Goal: Task Accomplishment & Management: Use online tool/utility

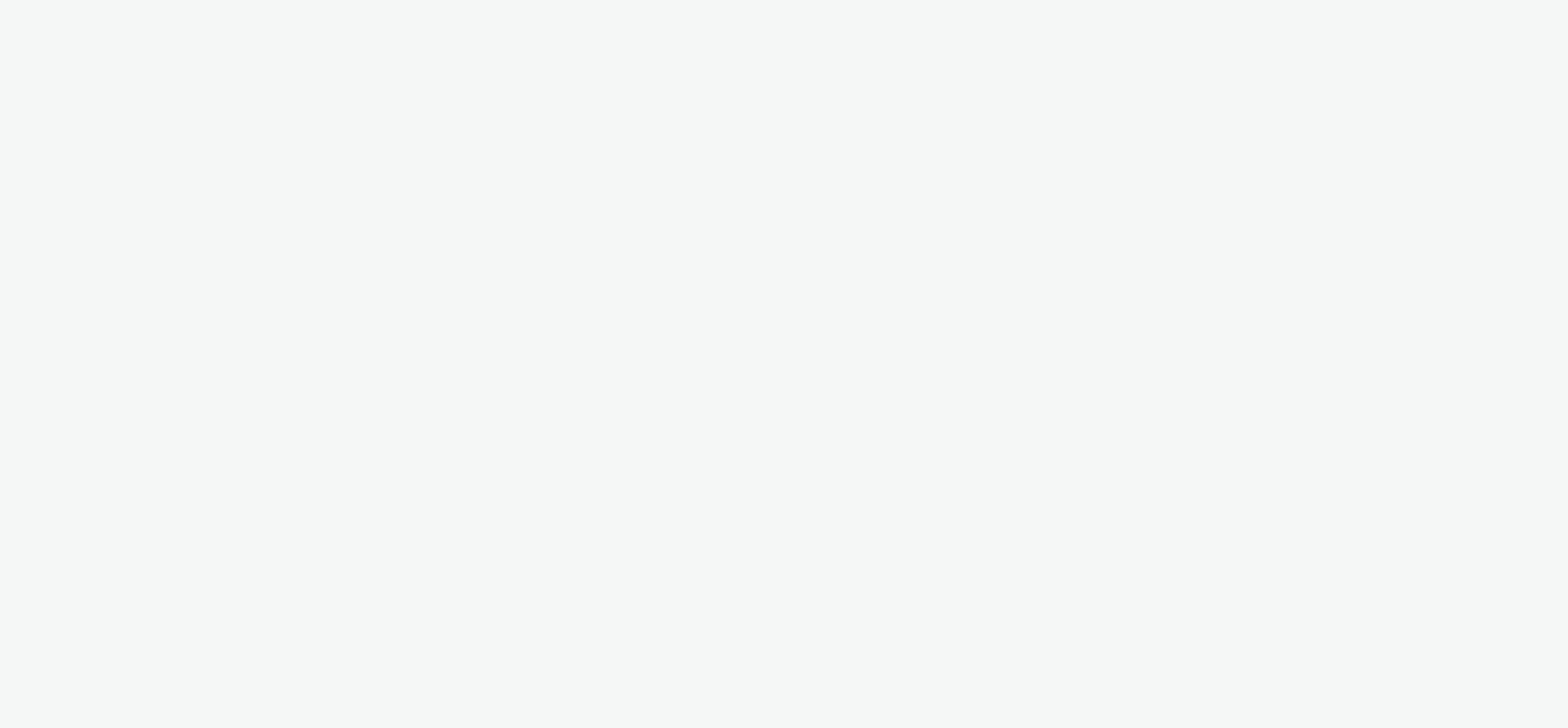
select select "11a7df10-284f-415c-b52a-427acf4c31ae"
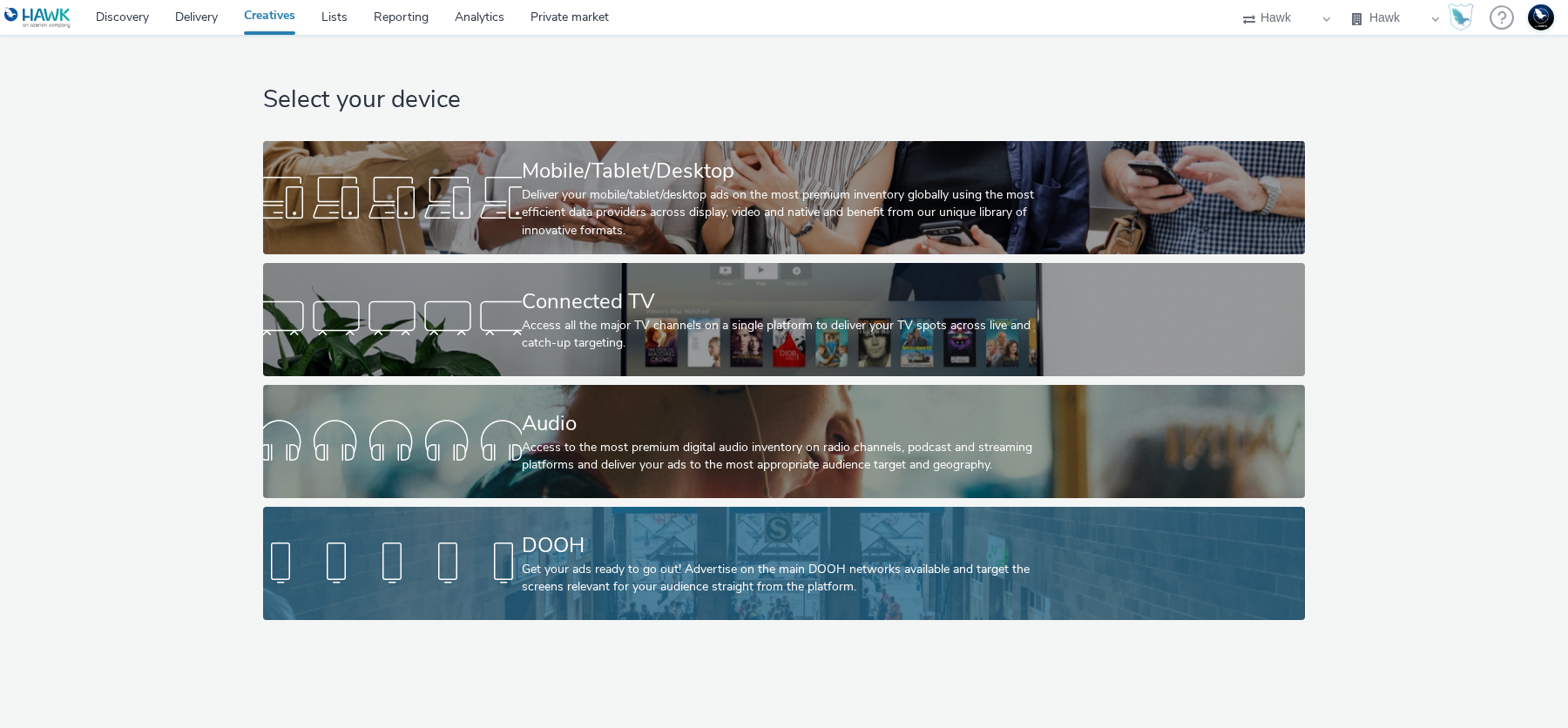
click at [655, 563] on div "Get your ads ready to go out! Advertise on the main DOOH networks available and…" at bounding box center [780, 578] width 518 height 36
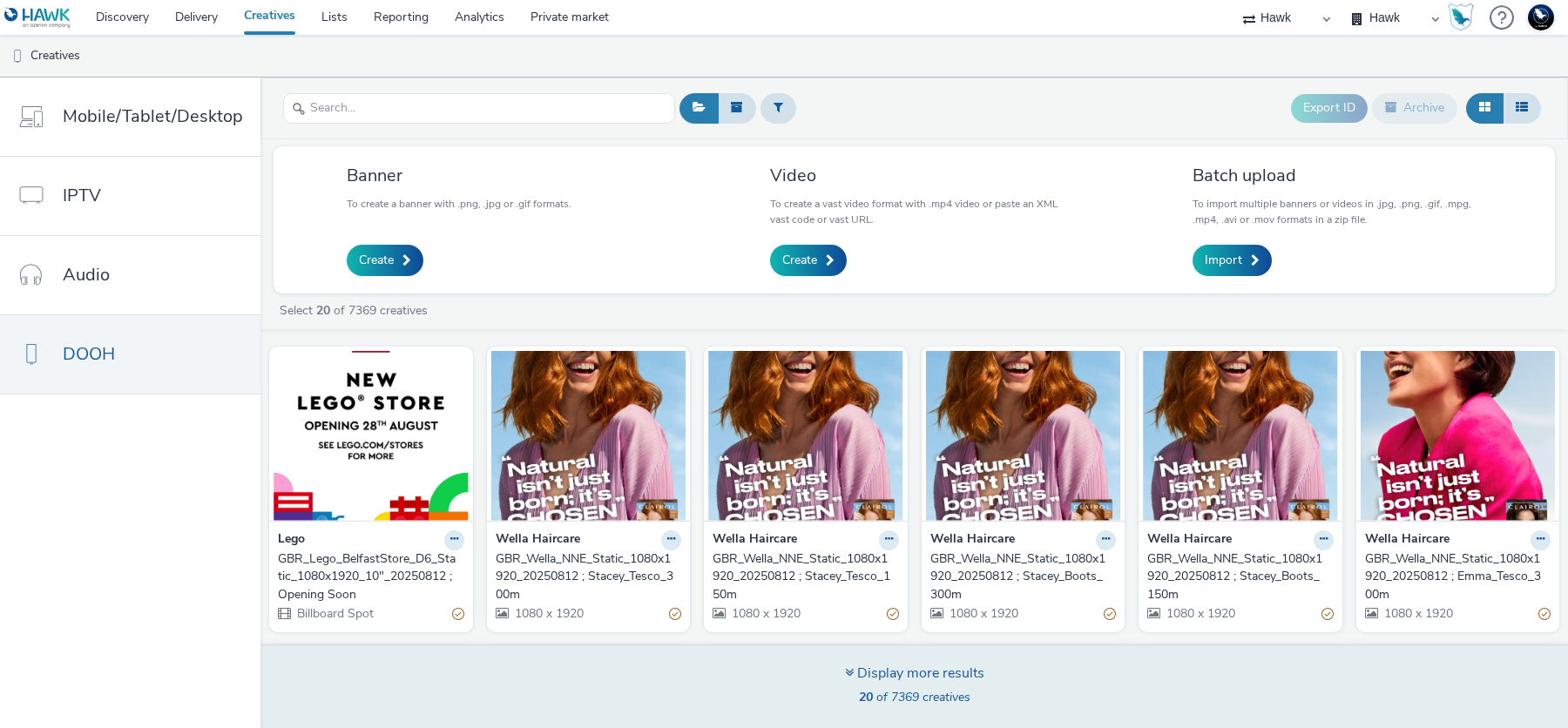
click at [955, 668] on div "Display more results" at bounding box center [914, 673] width 139 height 20
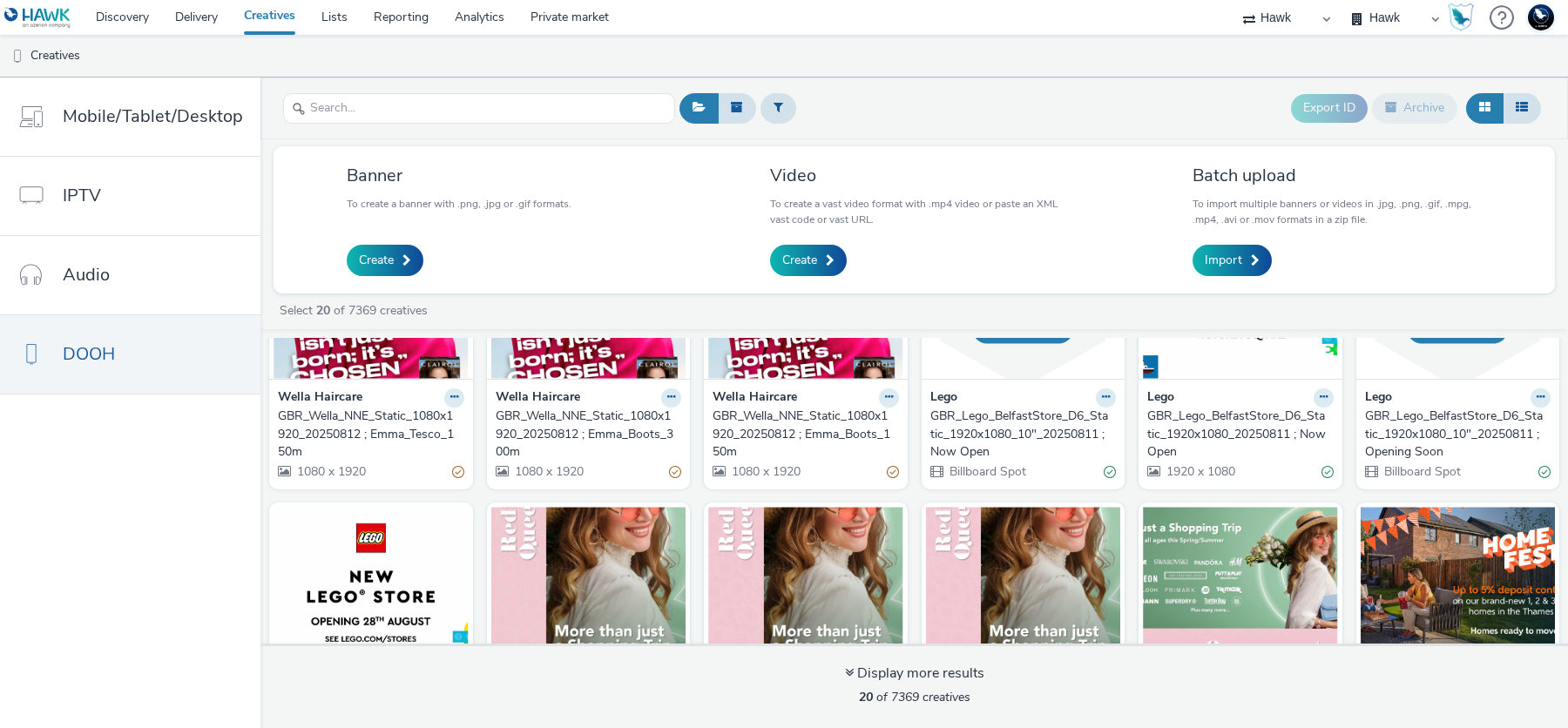
scroll to position [902, 0]
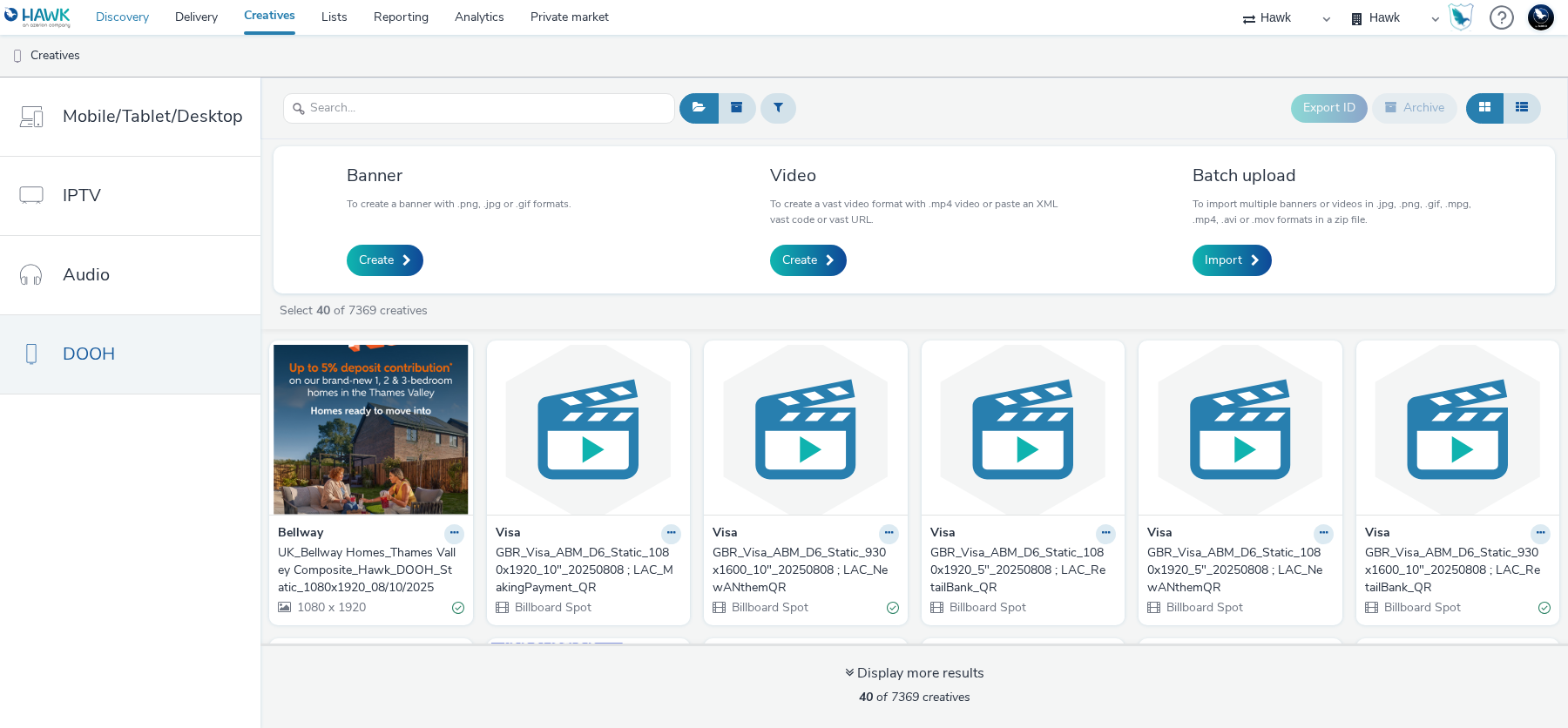
click at [107, 29] on link "Discovery" at bounding box center [122, 17] width 79 height 35
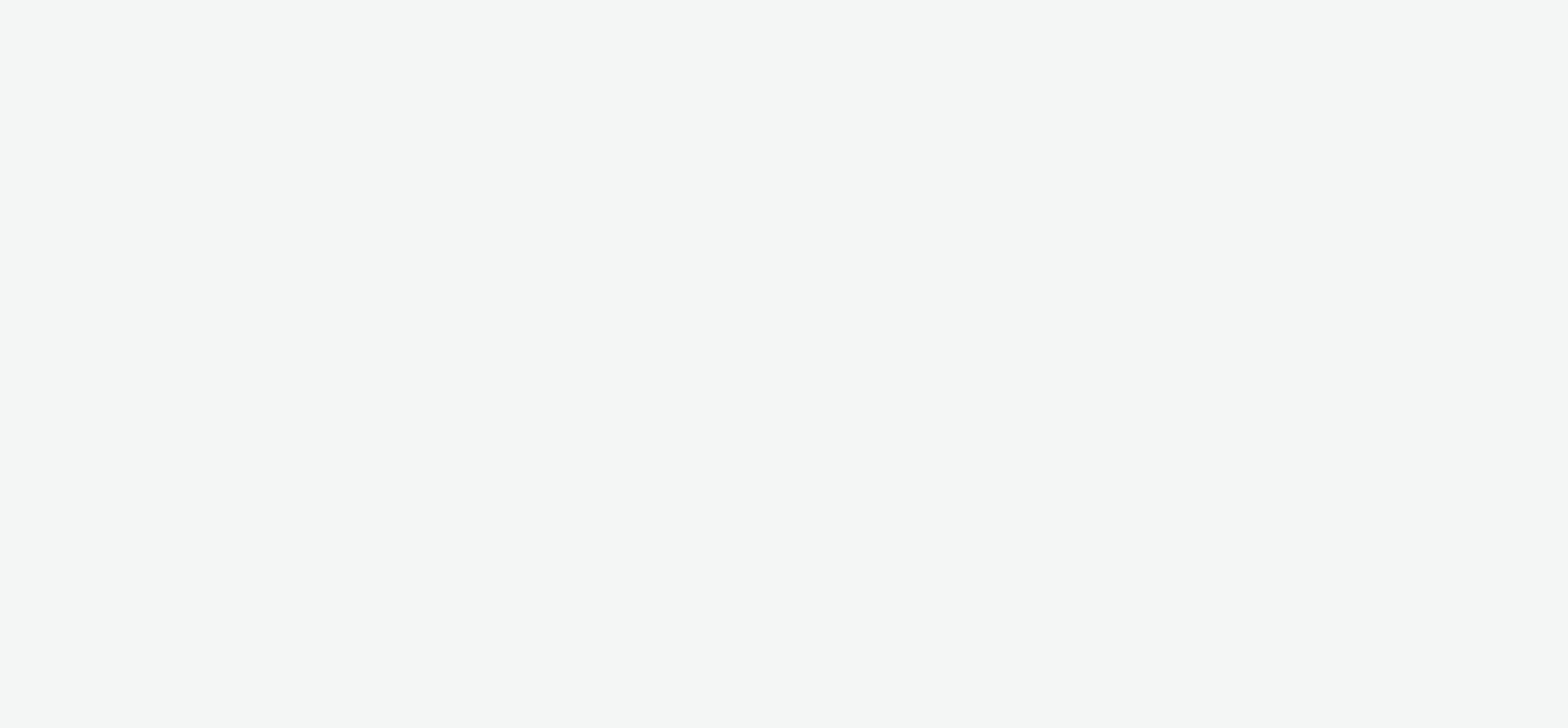
select select "2fc77e36-bb93-4aa3-9dff-dcb08e02eac6"
select select "2405a9d4-3350-4458-8d06-44f78962fa76"
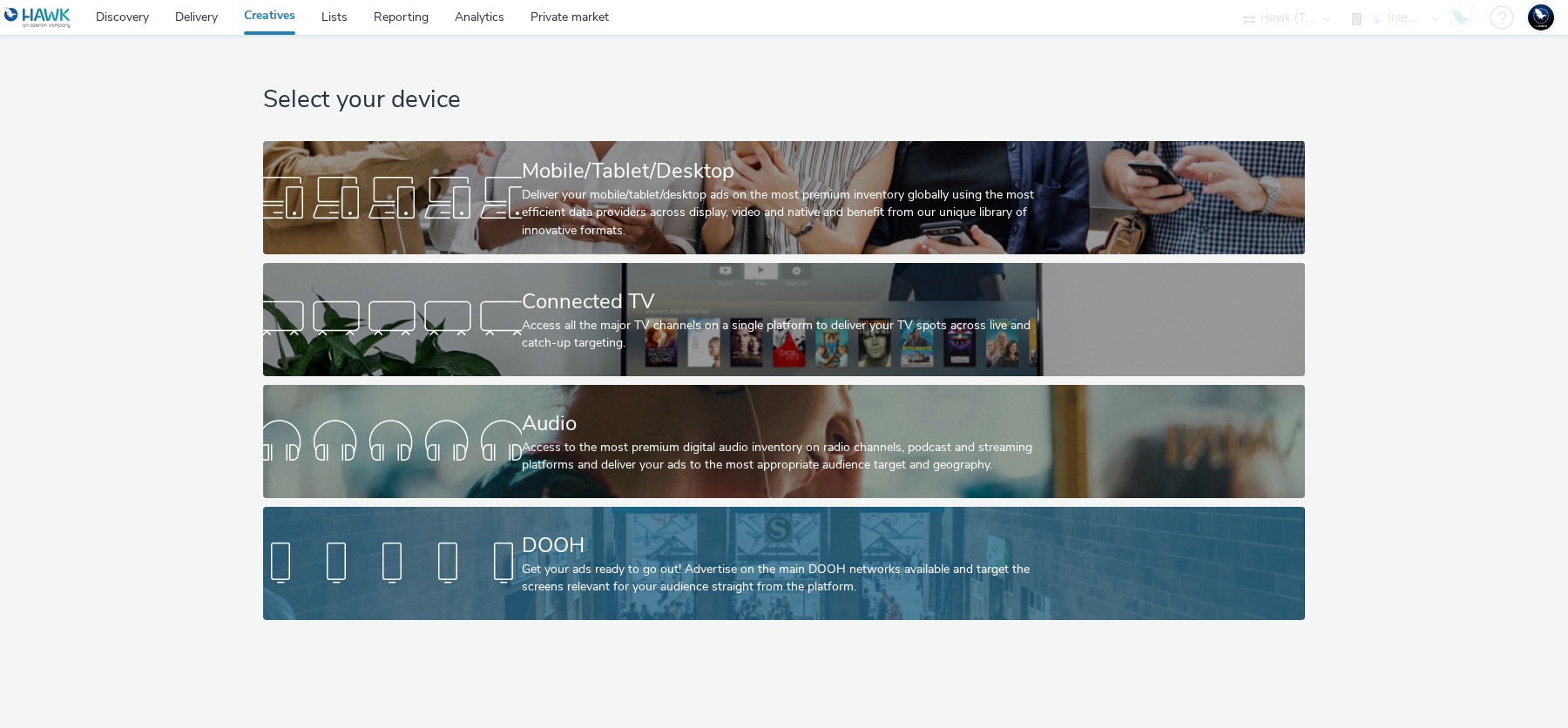
click at [456, 557] on div at bounding box center [392, 564] width 259 height 56
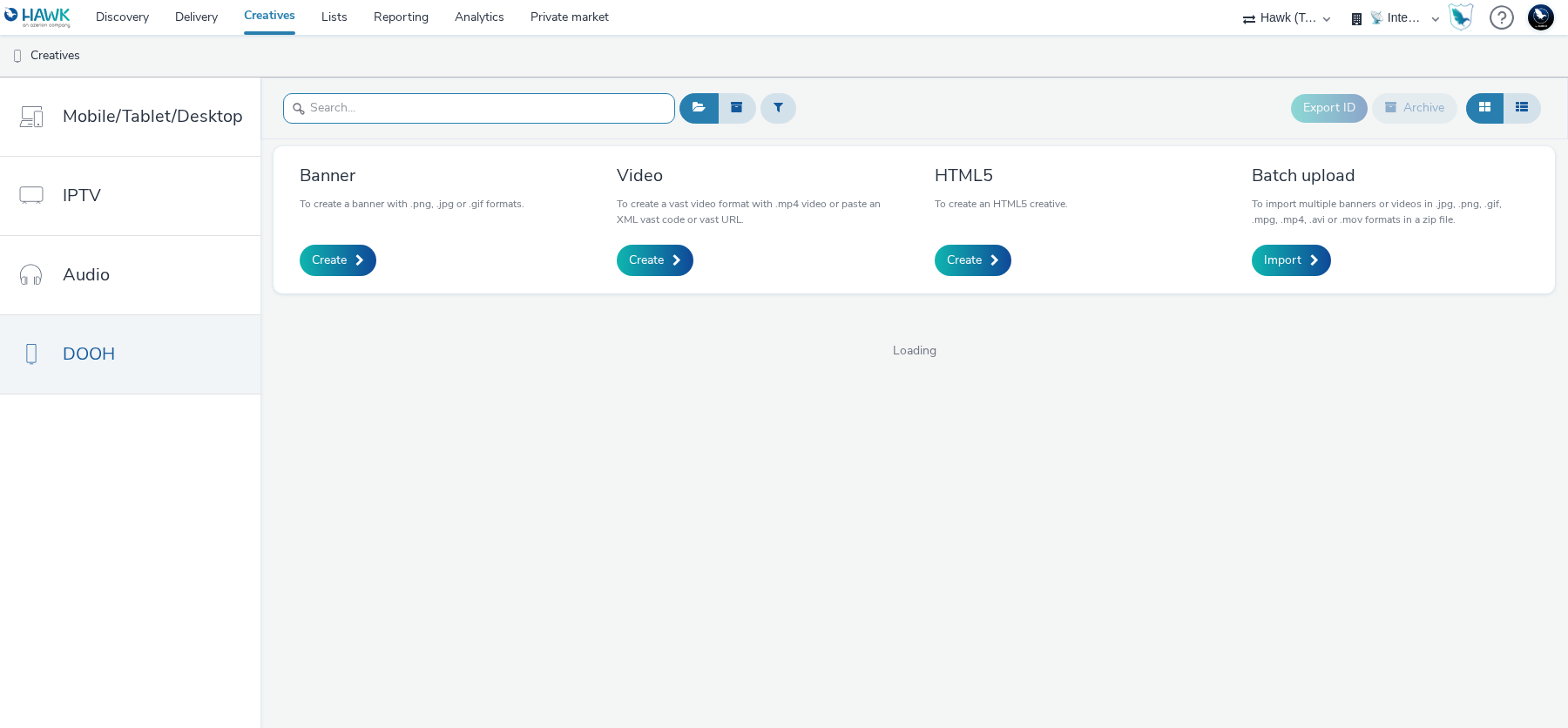
click at [392, 107] on input "text" at bounding box center [479, 108] width 392 height 31
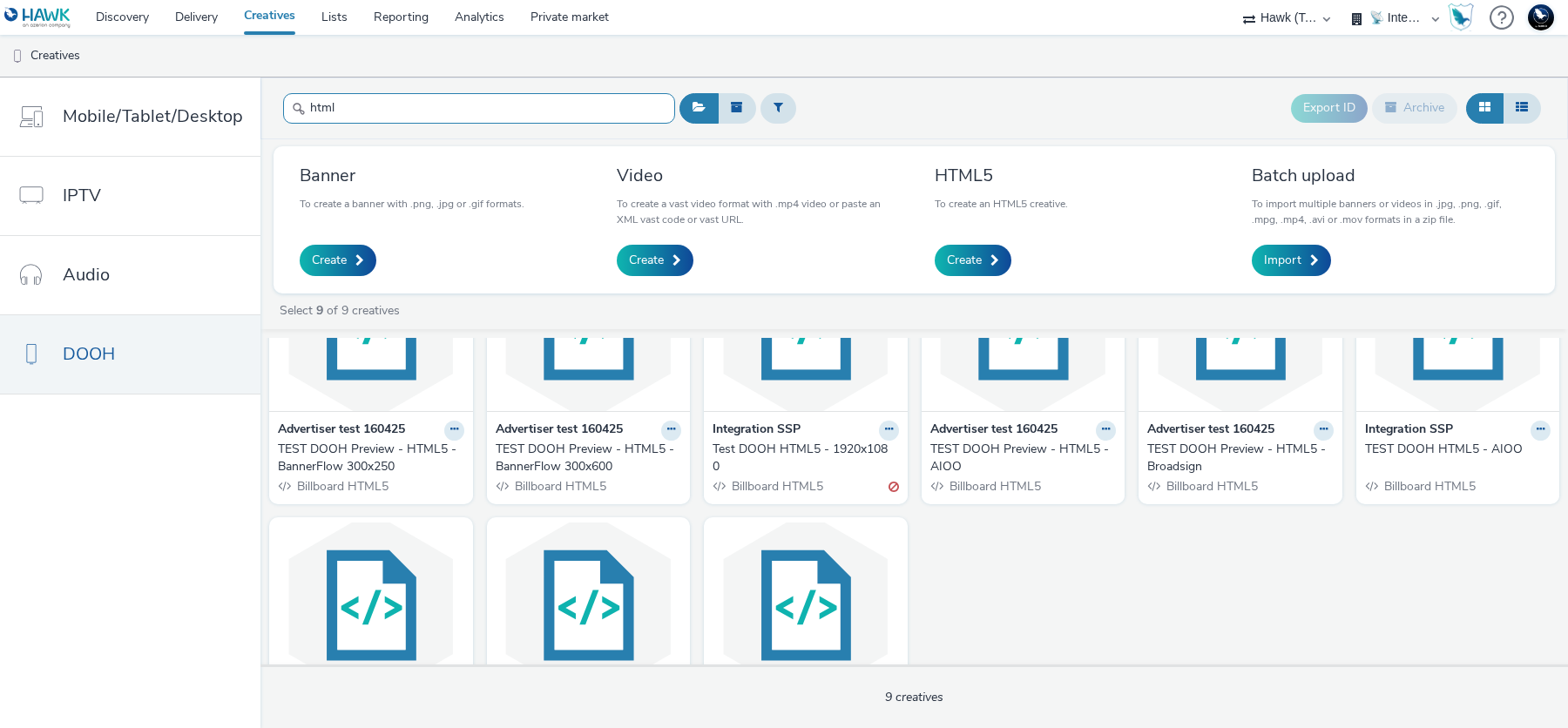
scroll to position [102, 0]
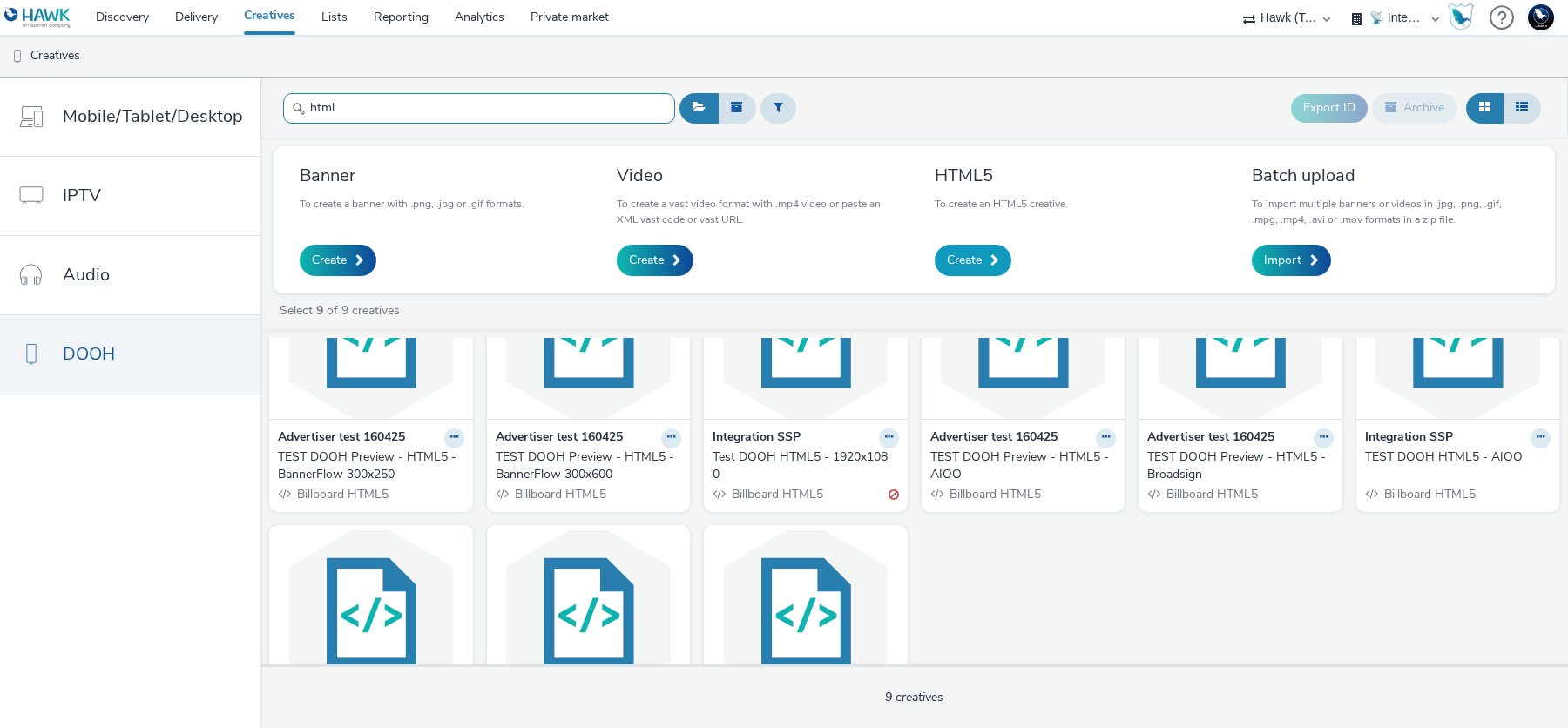
type input "html"
click at [976, 257] on span "Create" at bounding box center [963, 260] width 35 height 18
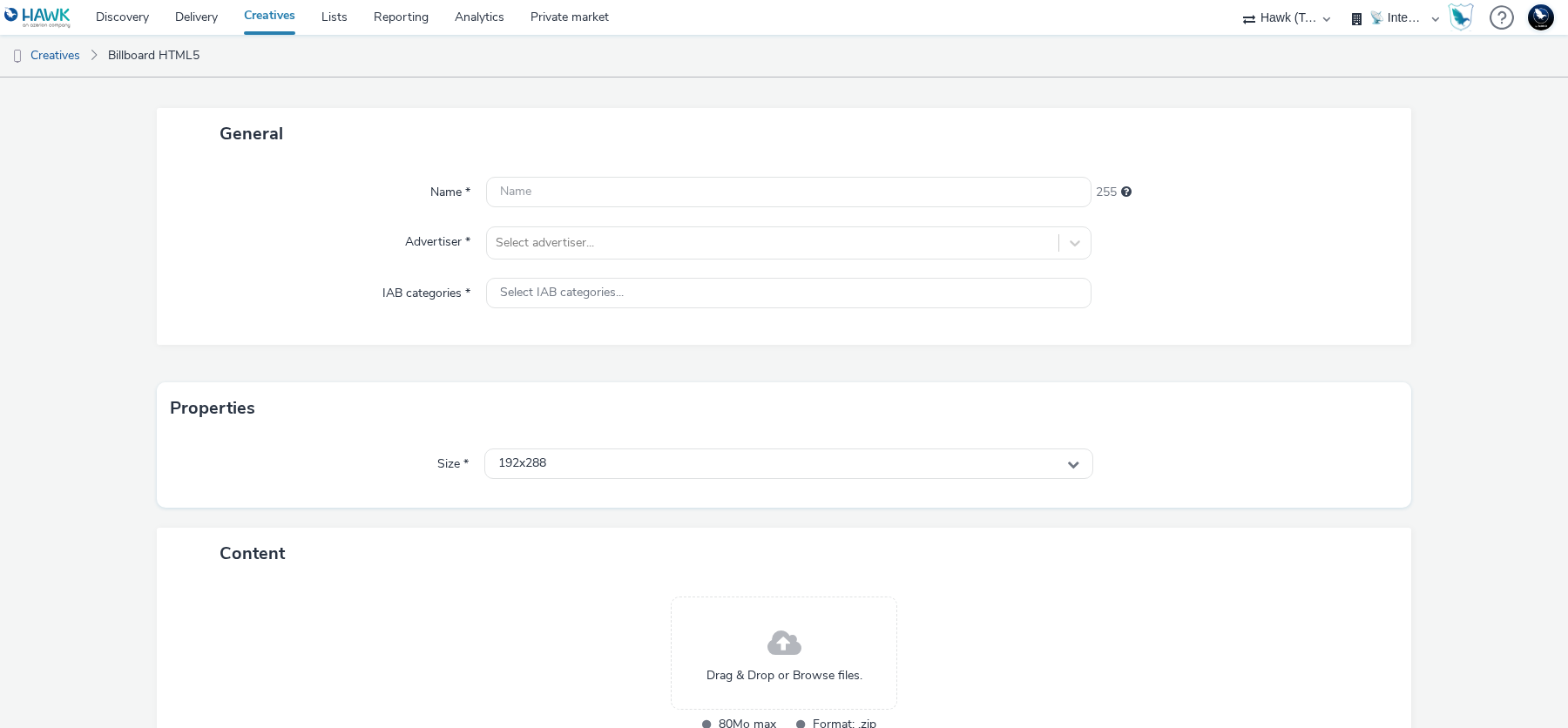
scroll to position [203, 0]
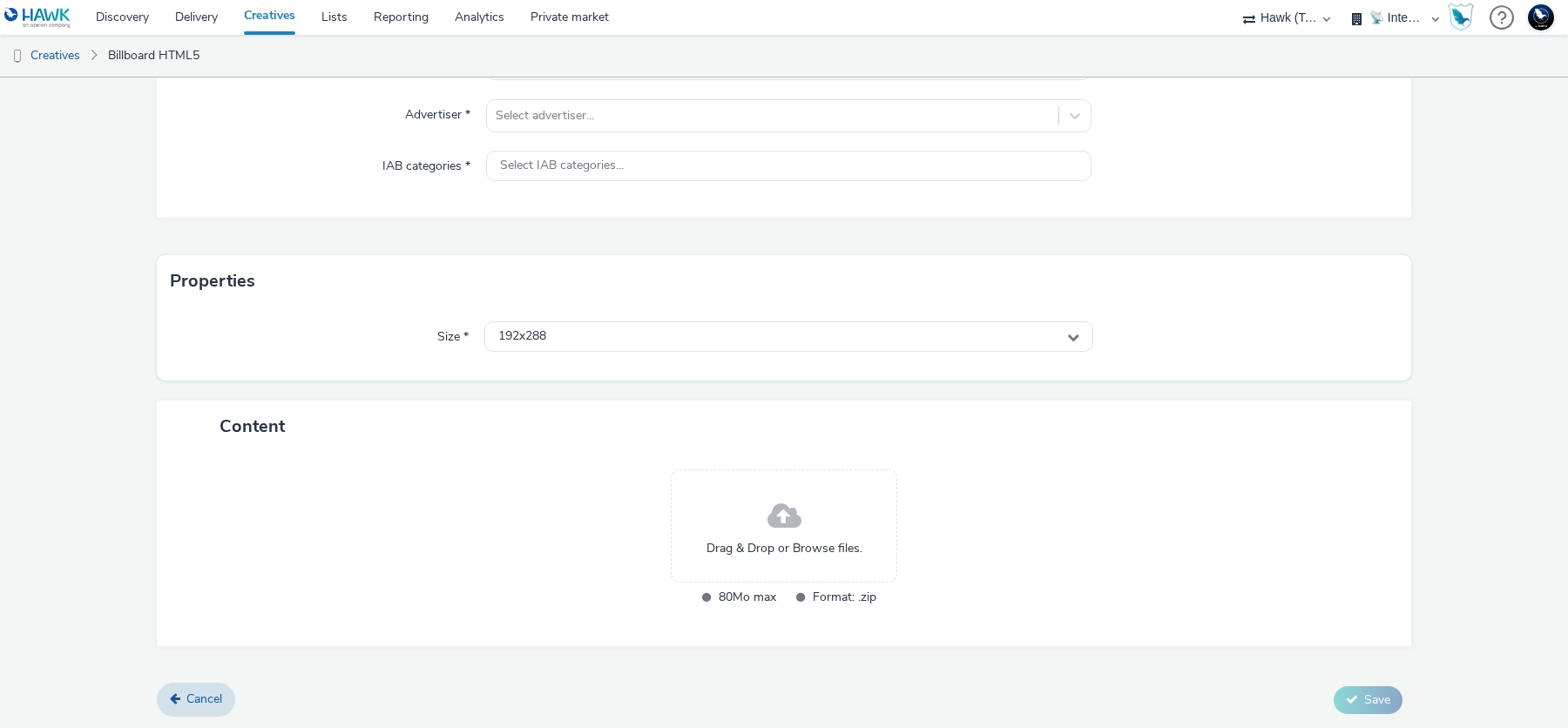
click at [814, 525] on div "Drag & Drop or Browse files." at bounding box center [784, 525] width 226 height 113
click at [187, 708] on link "Cancel" at bounding box center [196, 699] width 78 height 33
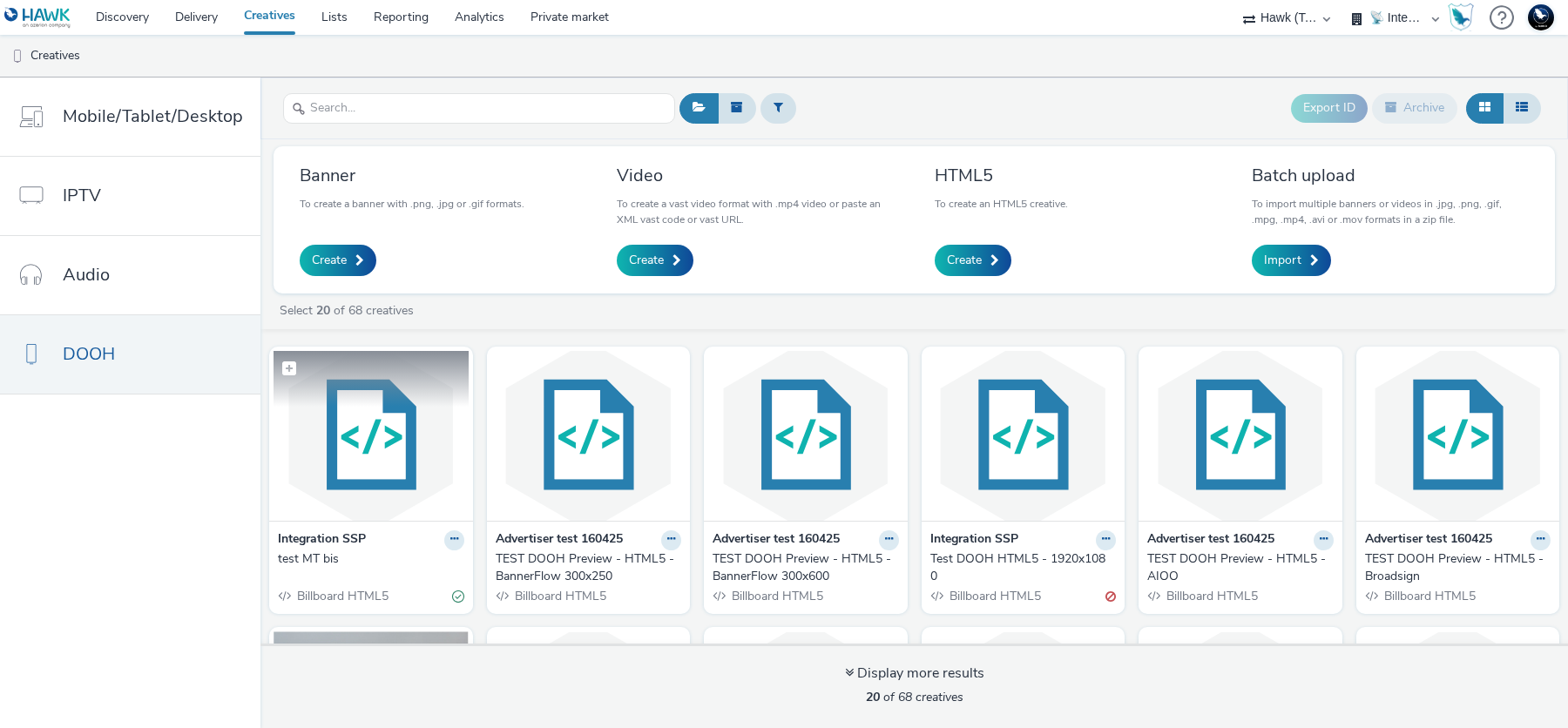
click at [356, 479] on img at bounding box center [371, 436] width 195 height 170
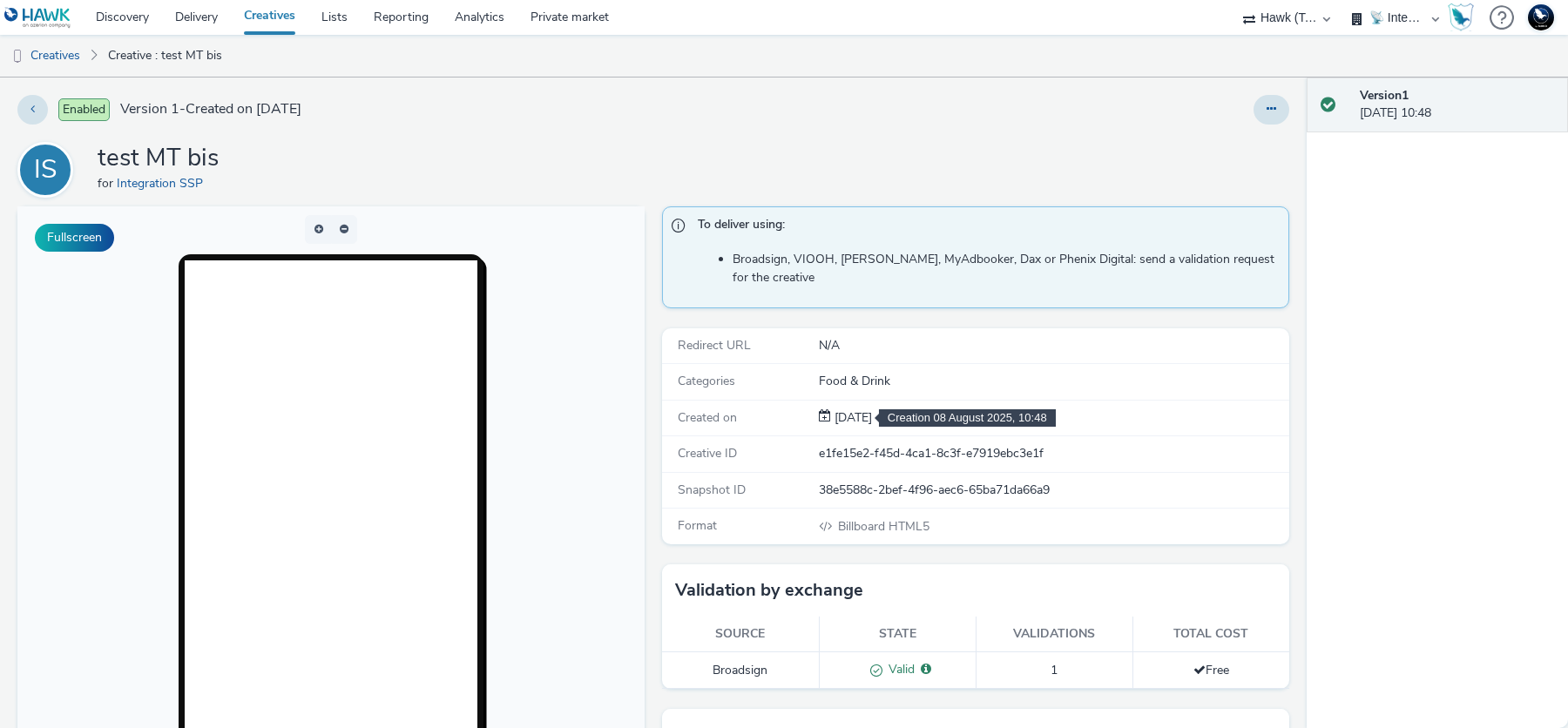
scroll to position [32, 0]
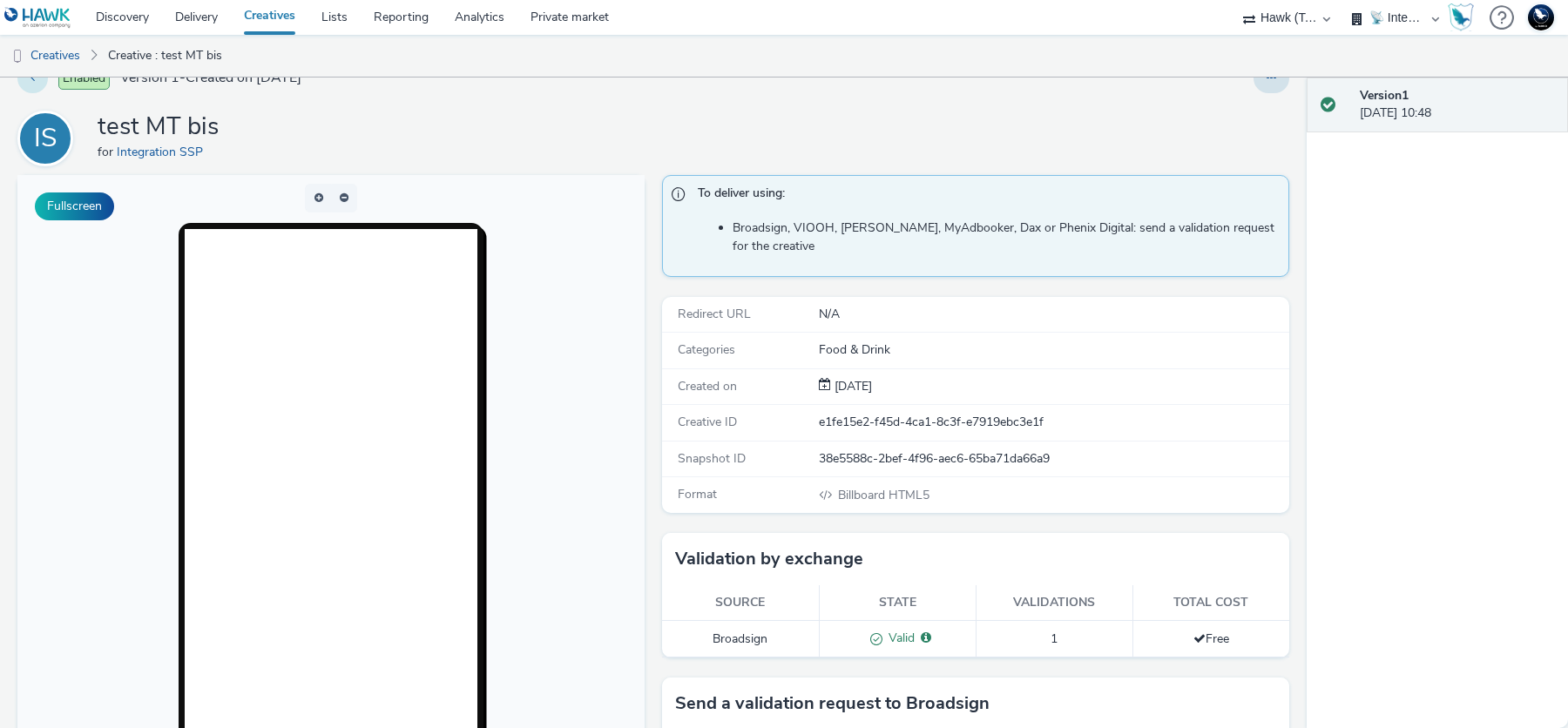
click at [42, 83] on button at bounding box center [33, 79] width 31 height 30
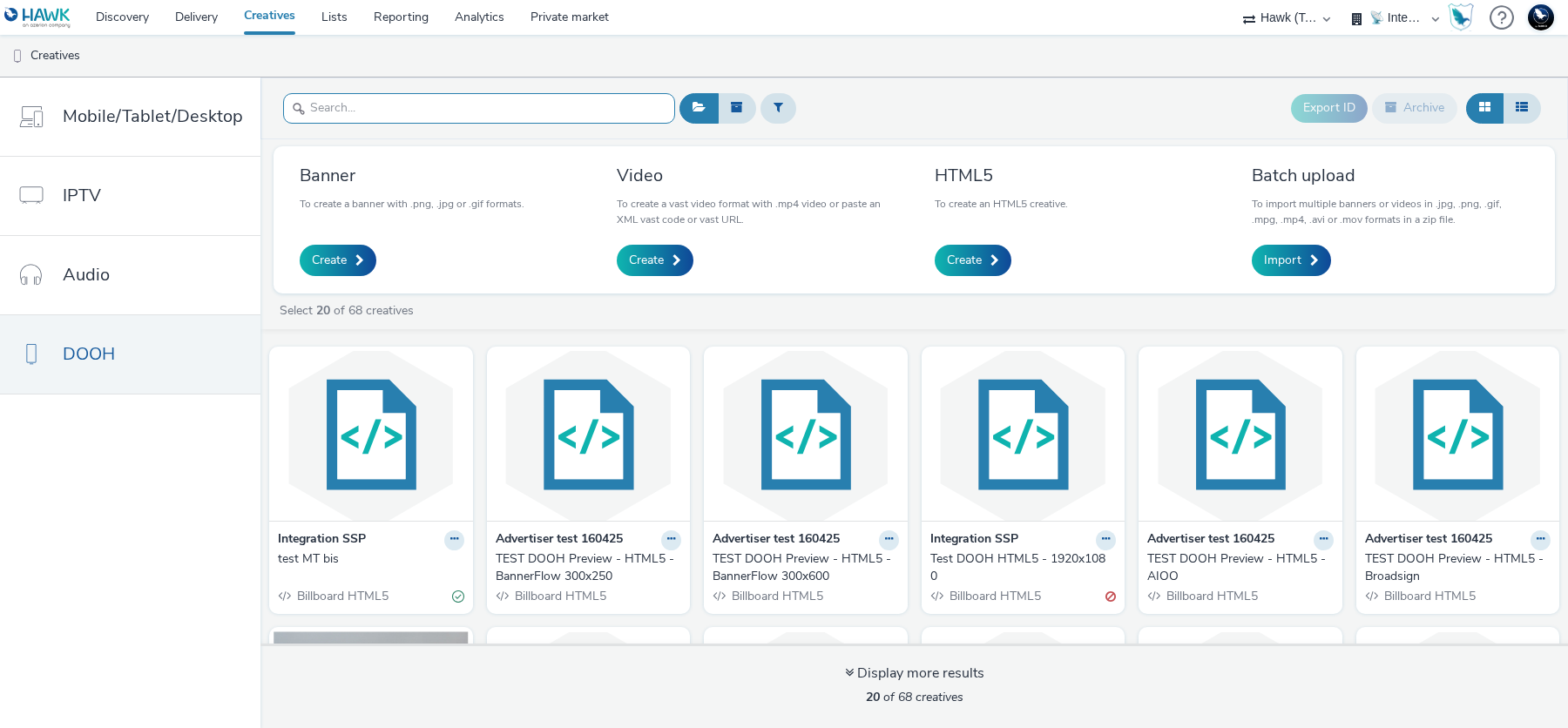
click at [373, 108] on input "text" at bounding box center [479, 108] width 392 height 31
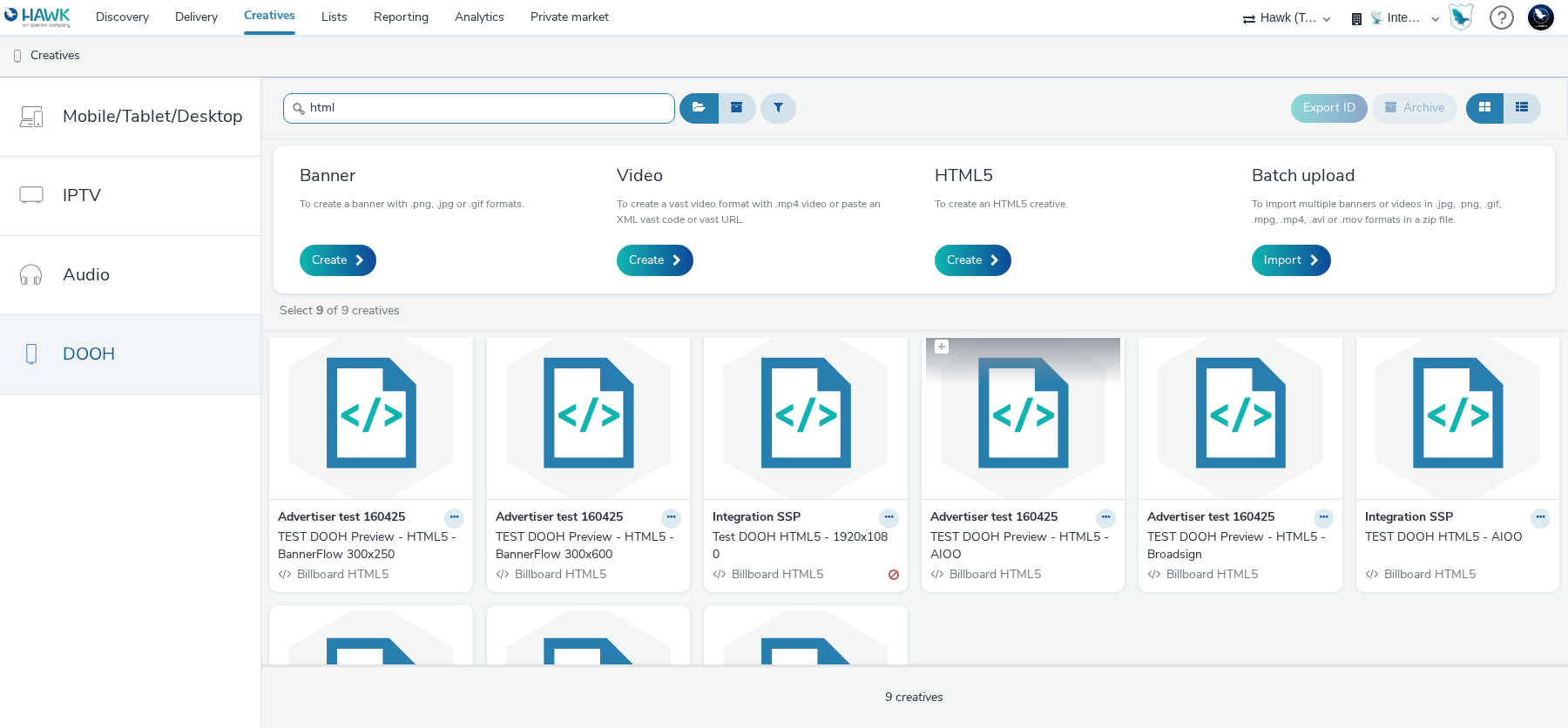
scroll to position [18, 0]
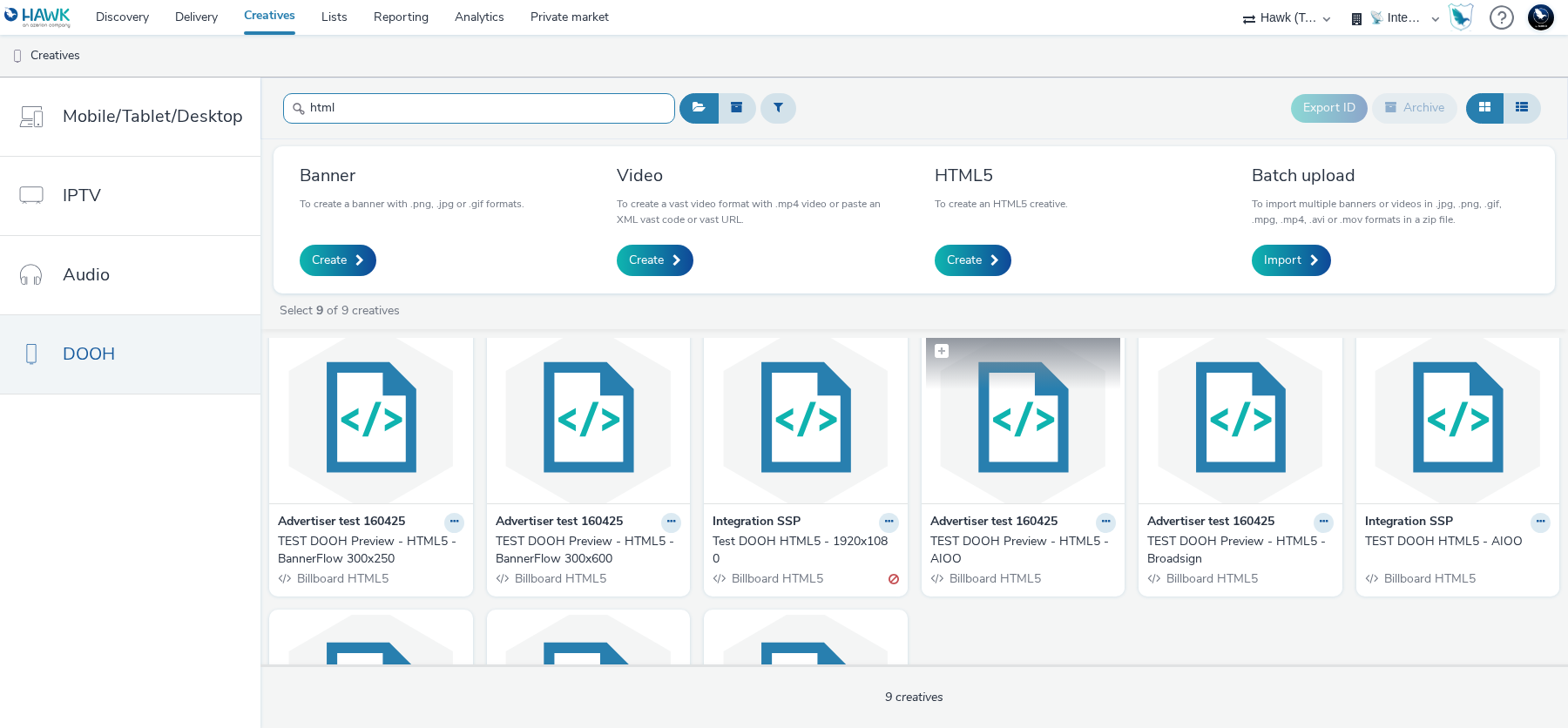
type input "html"
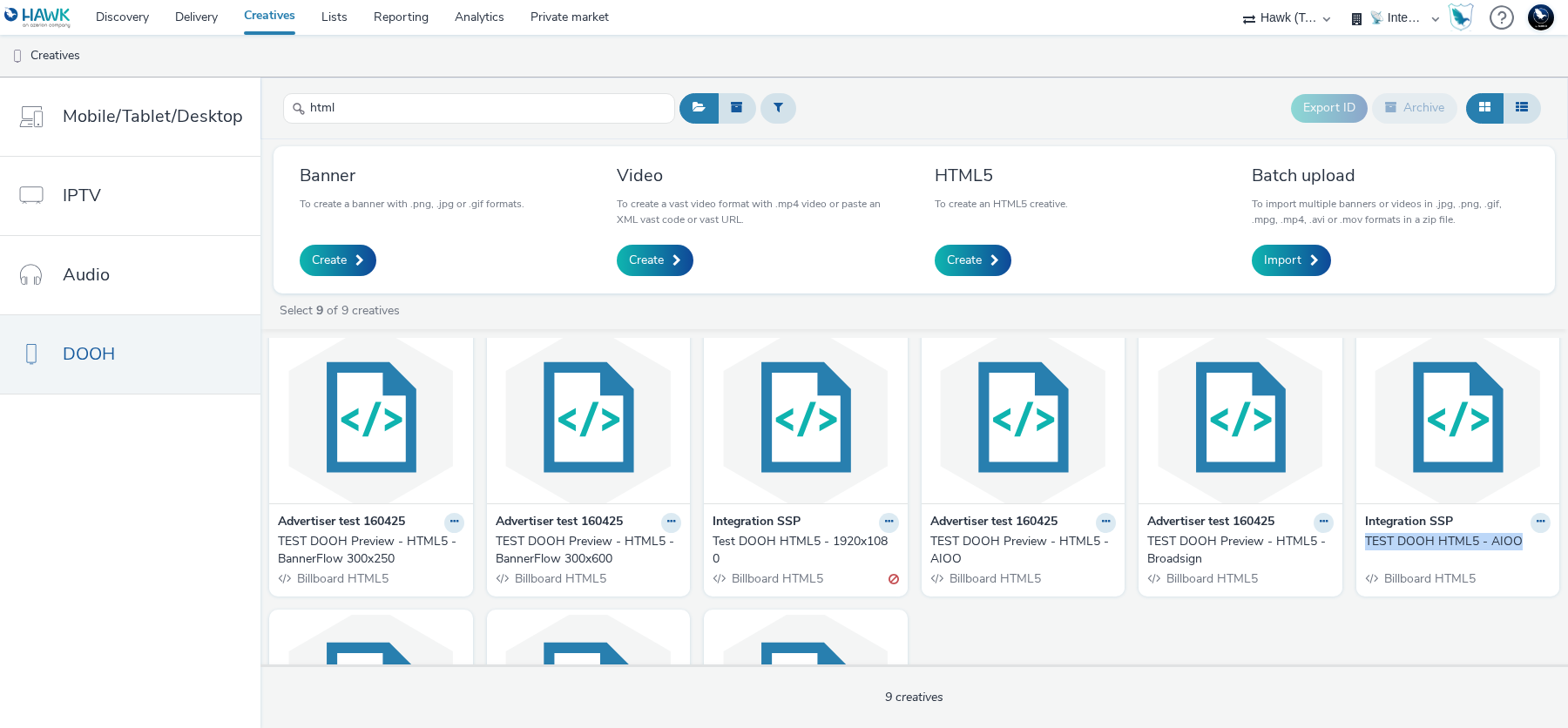
scroll to position [217, 0]
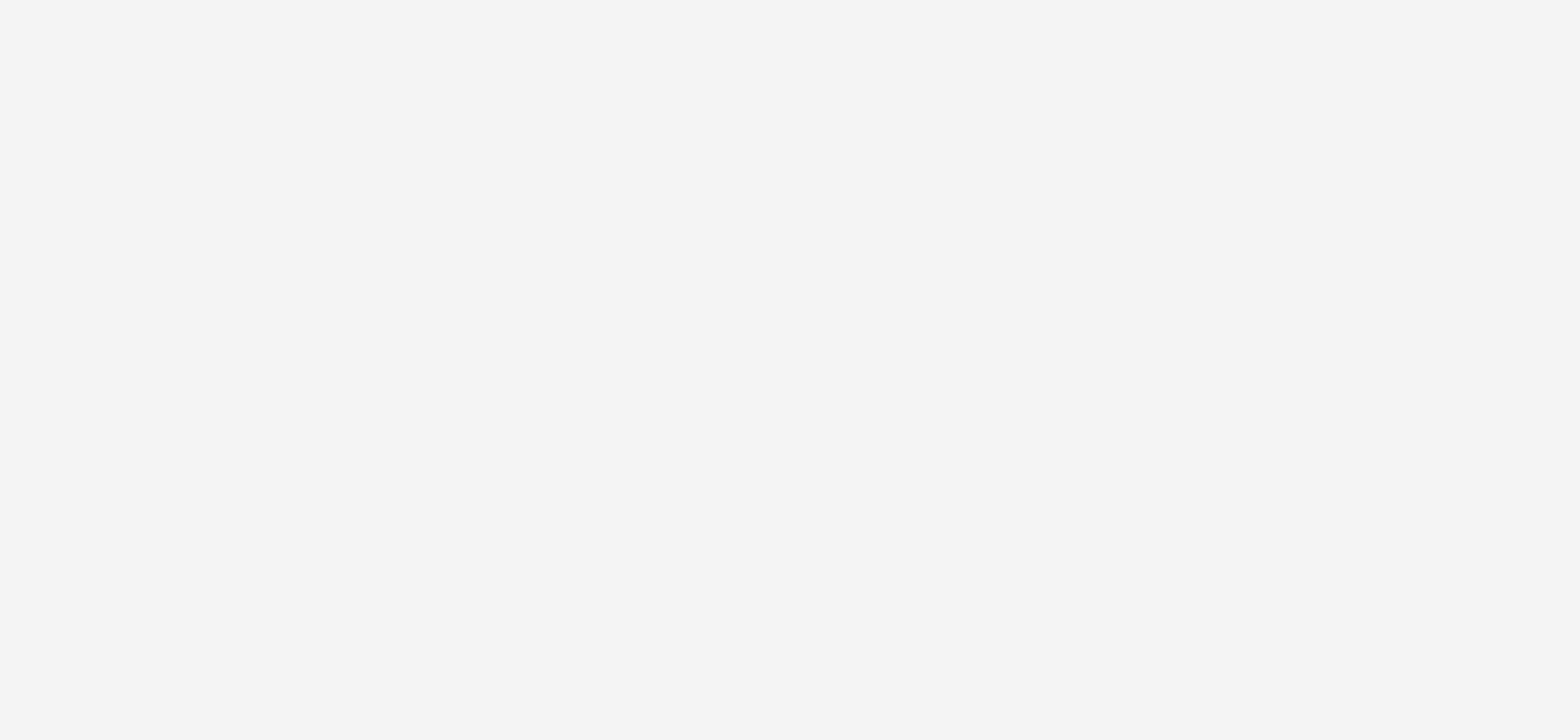
select select "2fc77e36-bb93-4aa3-9dff-dcb08e02eac6"
select select "2405a9d4-3350-4458-8d06-44f78962fa76"
select select "2fc77e36-bb93-4aa3-9dff-dcb08e02eac6"
select select "2405a9d4-3350-4458-8d06-44f78962fa76"
select select "2fc77e36-bb93-4aa3-9dff-dcb08e02eac6"
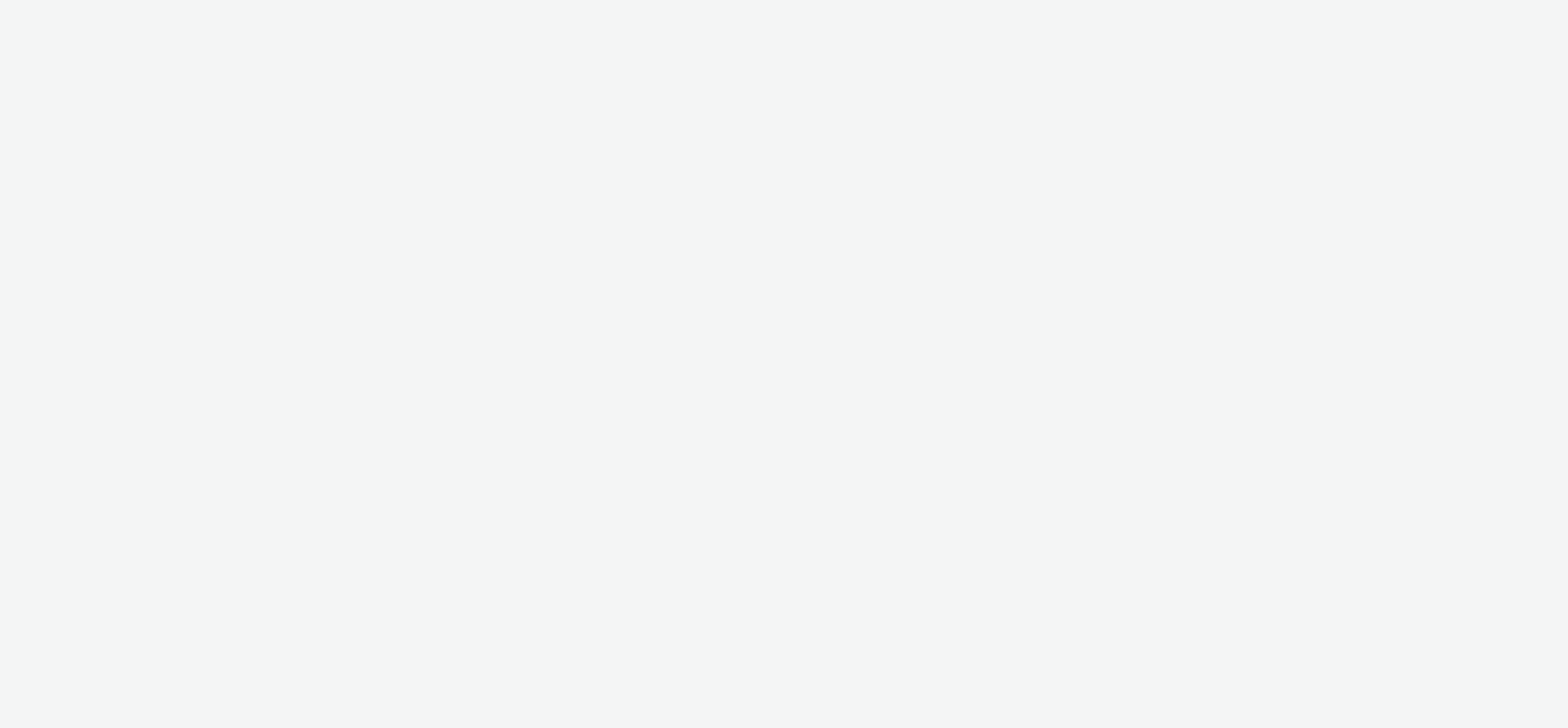
select select "2405a9d4-3350-4458-8d06-44f78962fa76"
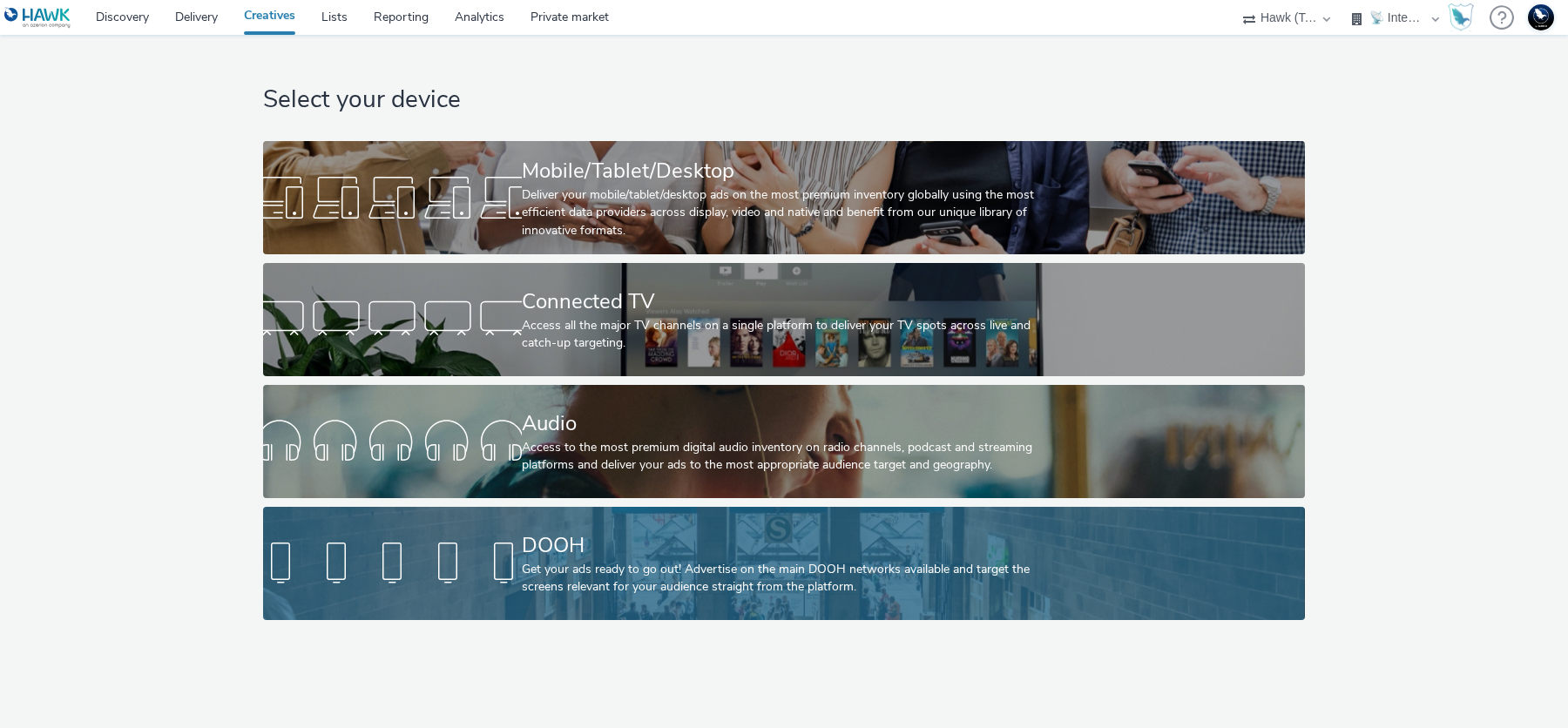
click at [836, 580] on div "Get your ads ready to go out! Advertise on the main DOOH networks available and…" at bounding box center [780, 578] width 518 height 36
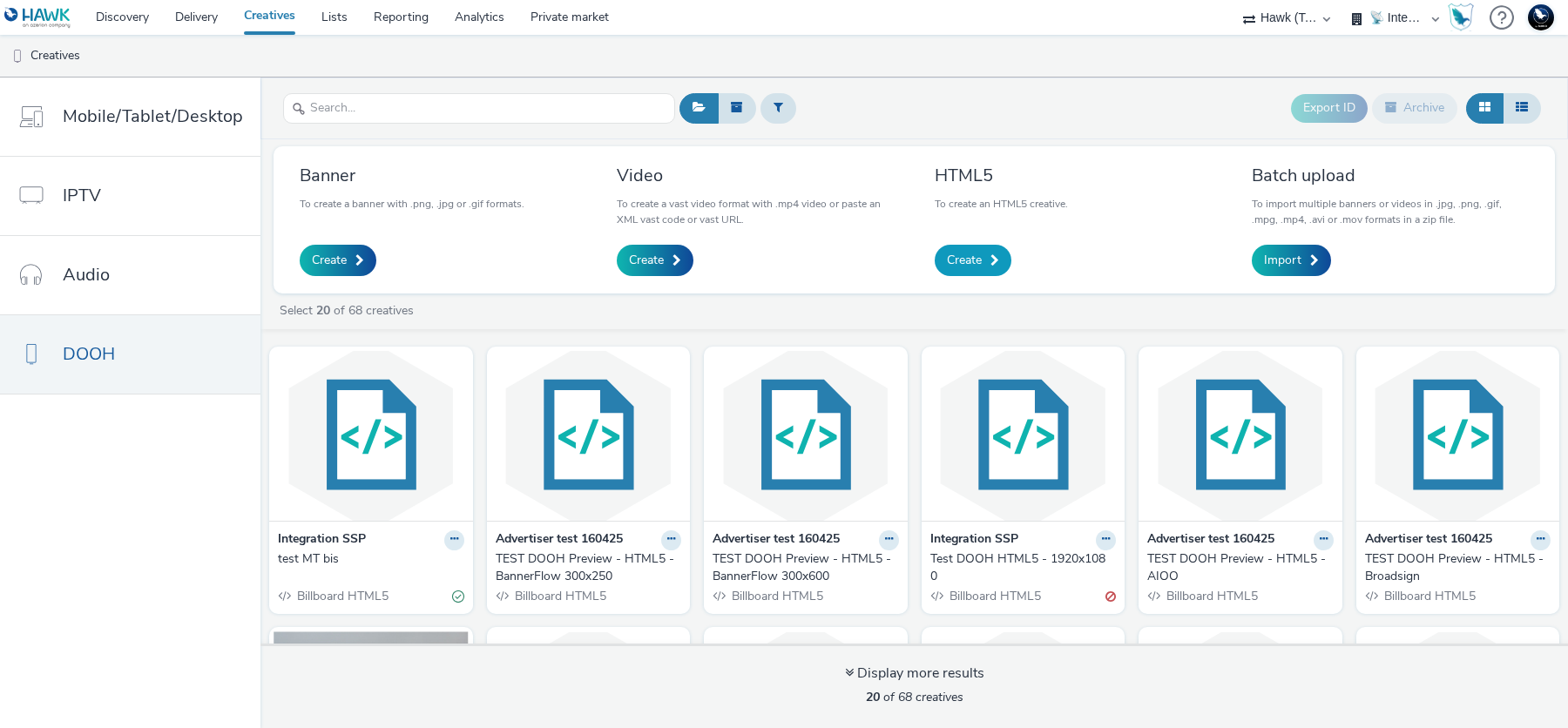
click at [973, 264] on span "Create" at bounding box center [963, 260] width 35 height 18
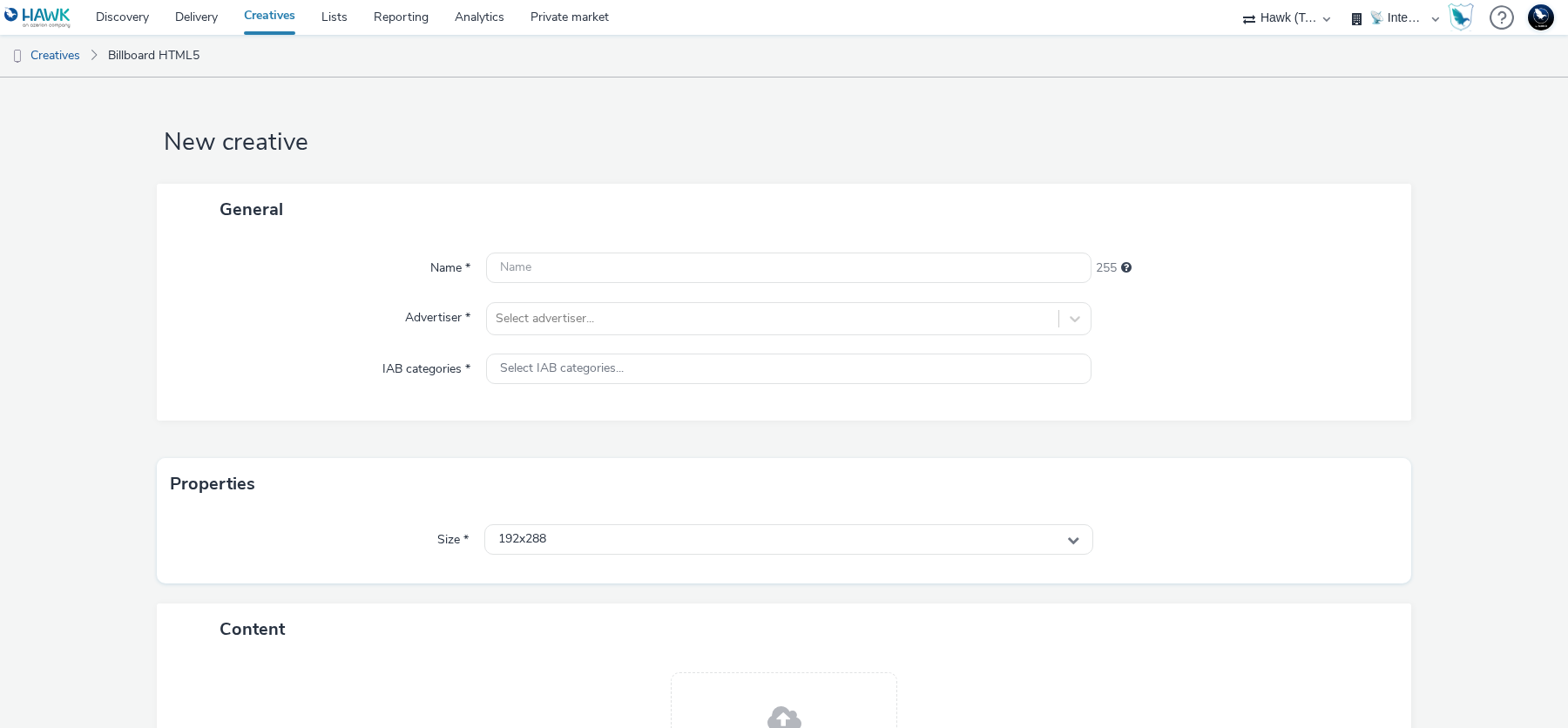
click at [1304, 17] on select "75 Media A8 Media Group ABI Media Abkom AB Abovo Ace & Tate Ad-on Media Nordic …" at bounding box center [1287, 17] width 105 height 35
select select "ac009755-aa48-4799-8050-7a339a378eb8"
select select "79162ed7-0017-4339-93b0-3399b708648f"
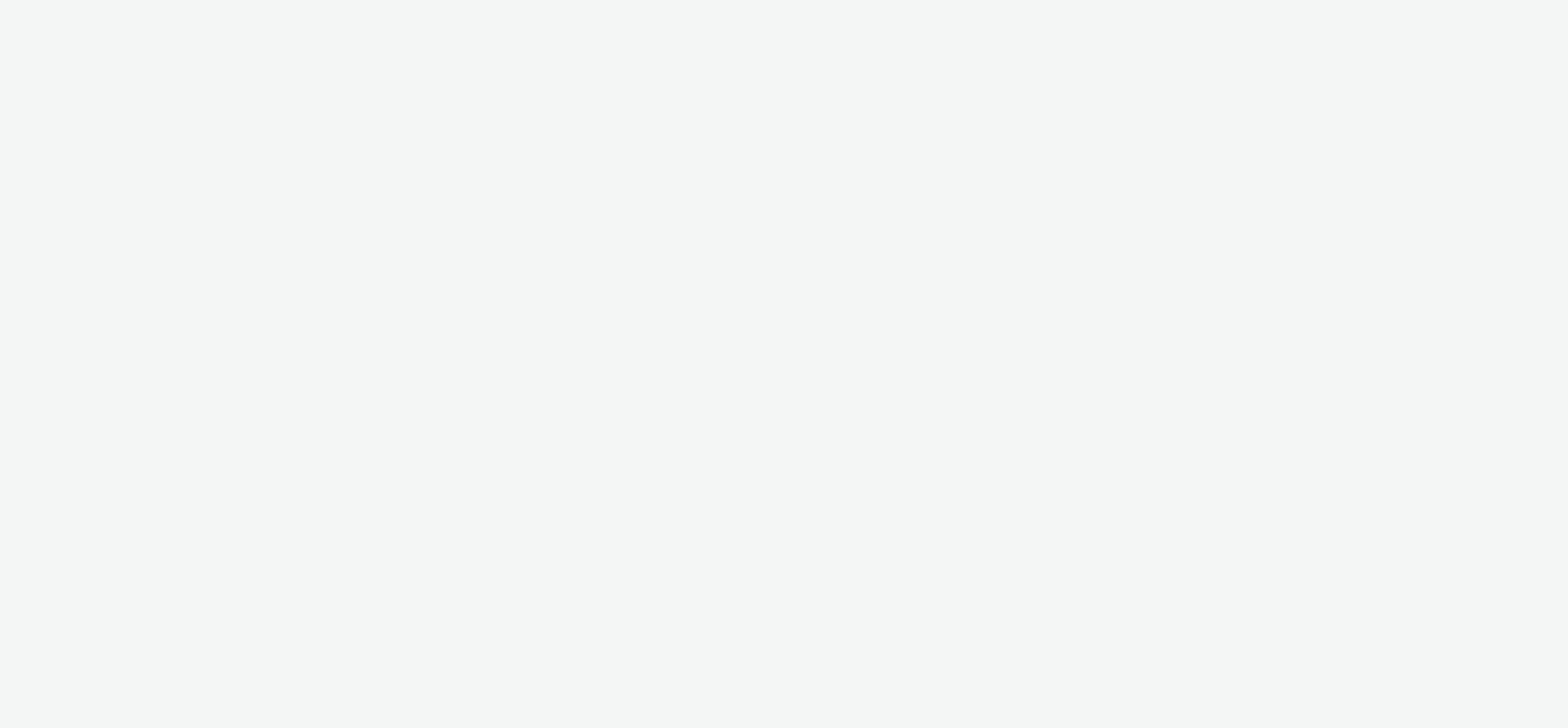
select select "ac009755-aa48-4799-8050-7a339a378eb8"
select select "79162ed7-0017-4339-93b0-3399b708648f"
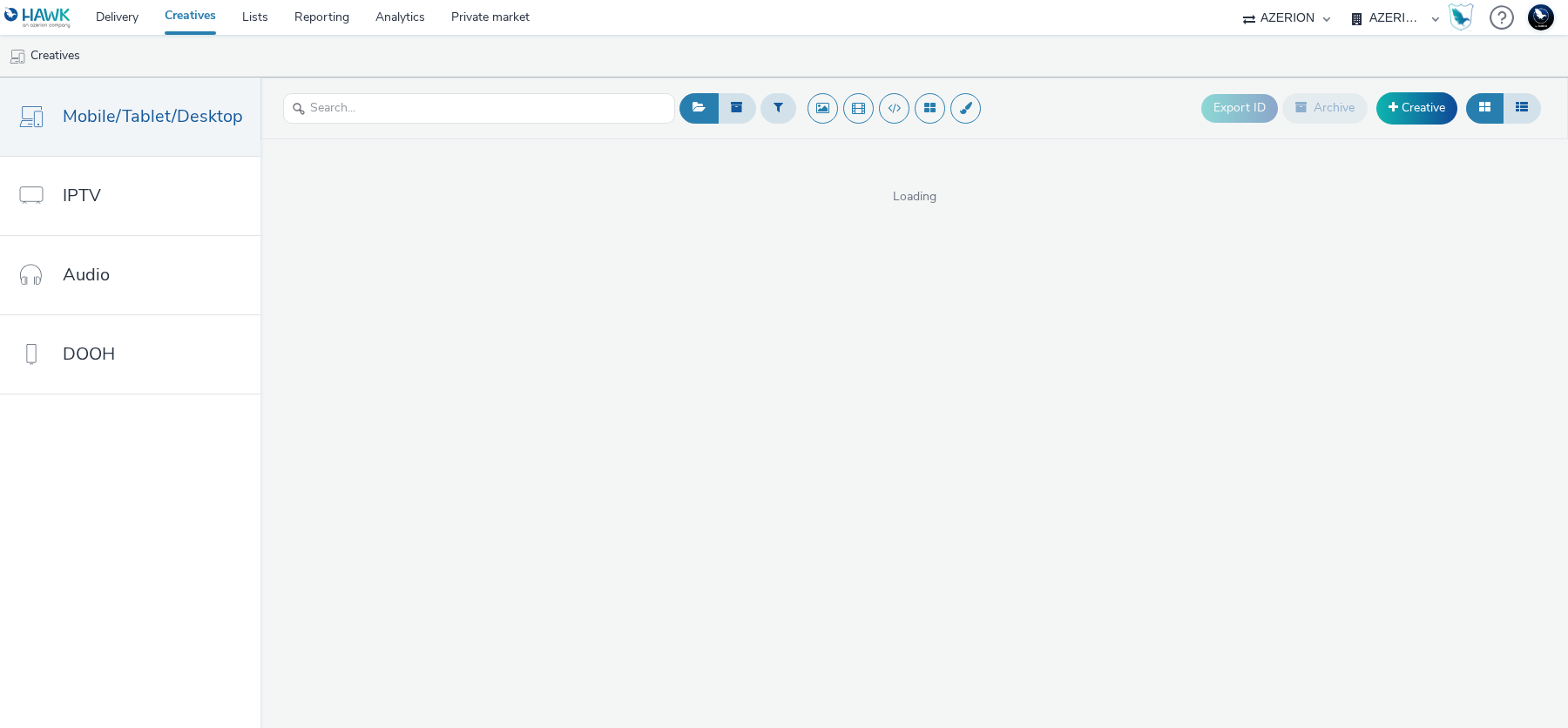
click at [1374, 13] on select "AZERION AZERION APAC AZERION AUSTRIA AZERION BEL - ADEXPERTS AZERION BRAZIL AZE…" at bounding box center [1396, 17] width 105 height 35
click at [96, 363] on span "DOOH" at bounding box center [89, 353] width 52 height 25
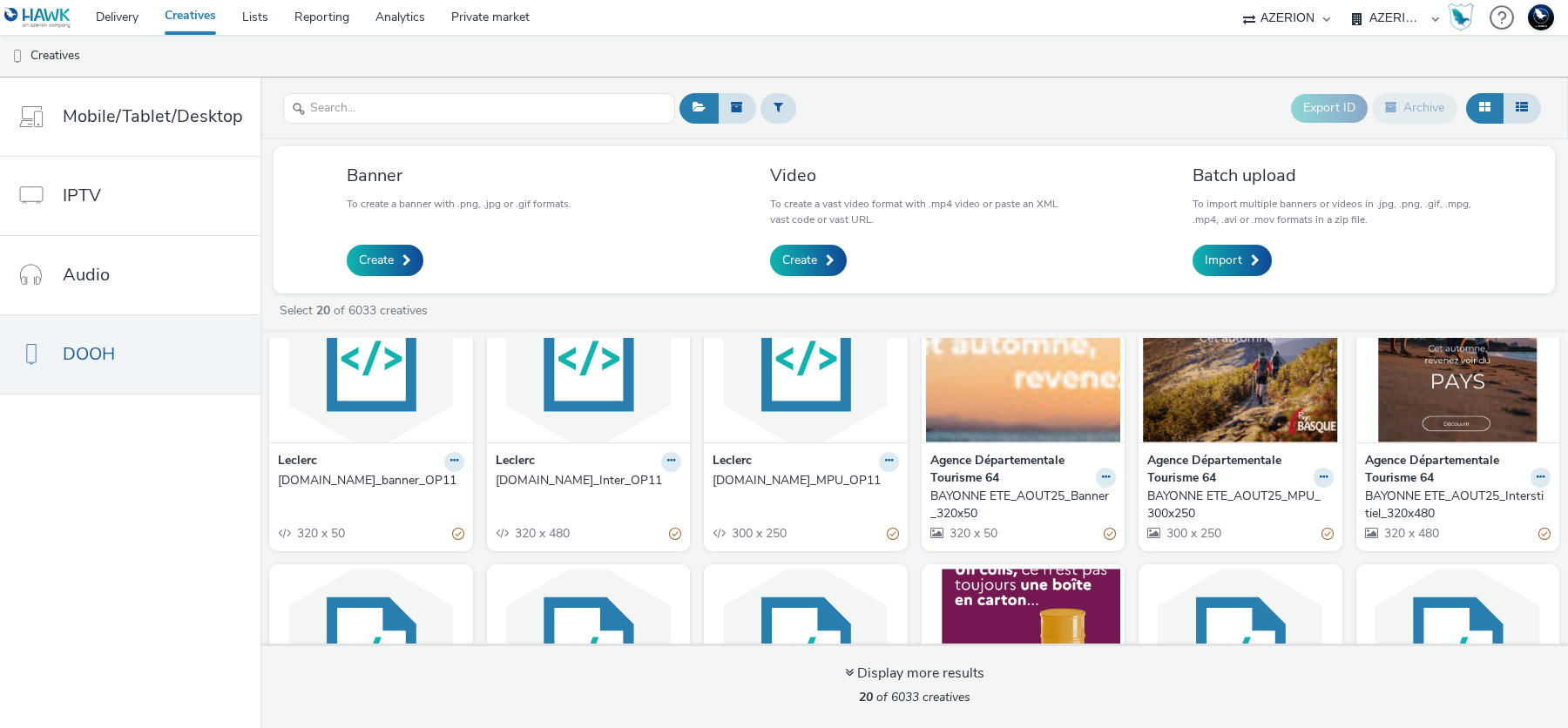
scroll to position [89, 0]
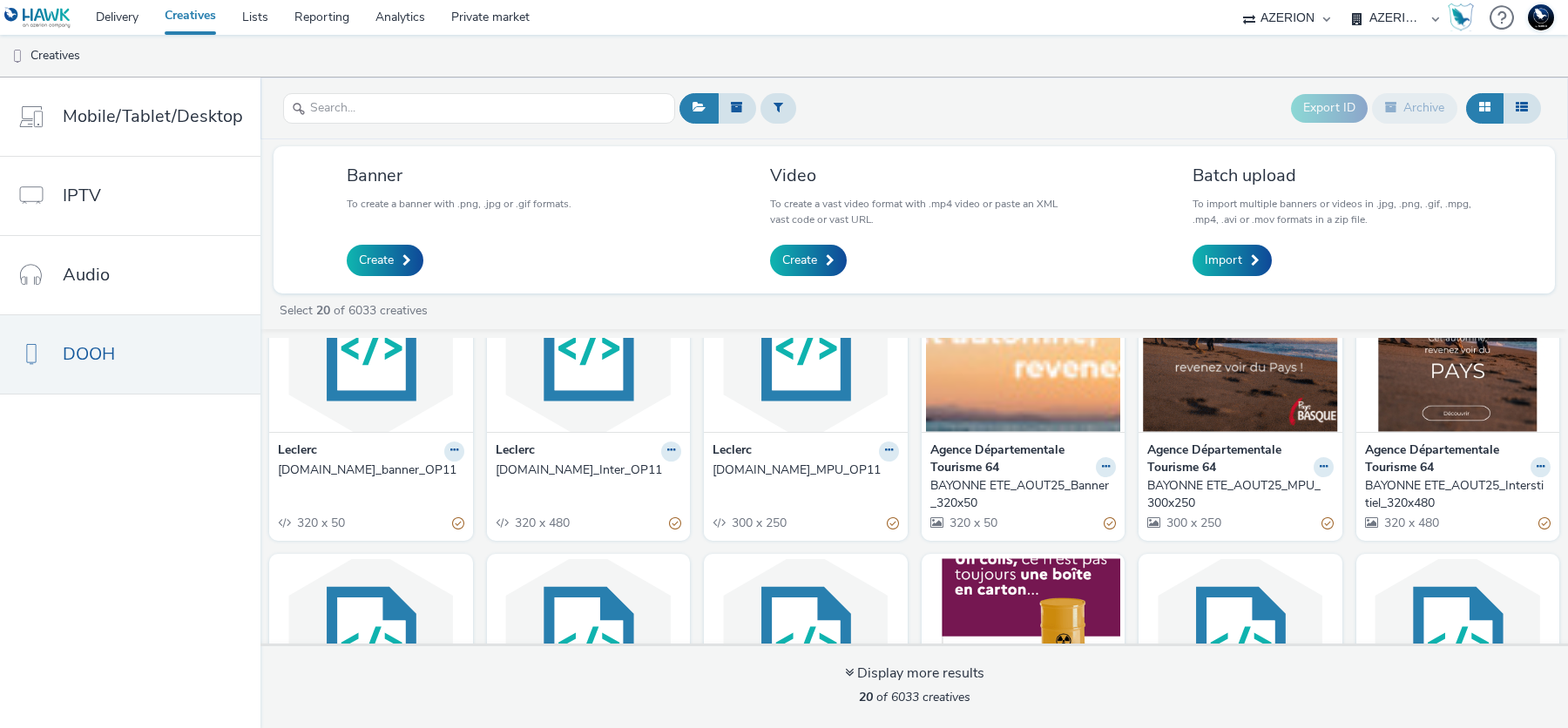
click at [781, 376] on img at bounding box center [805, 348] width 195 height 170
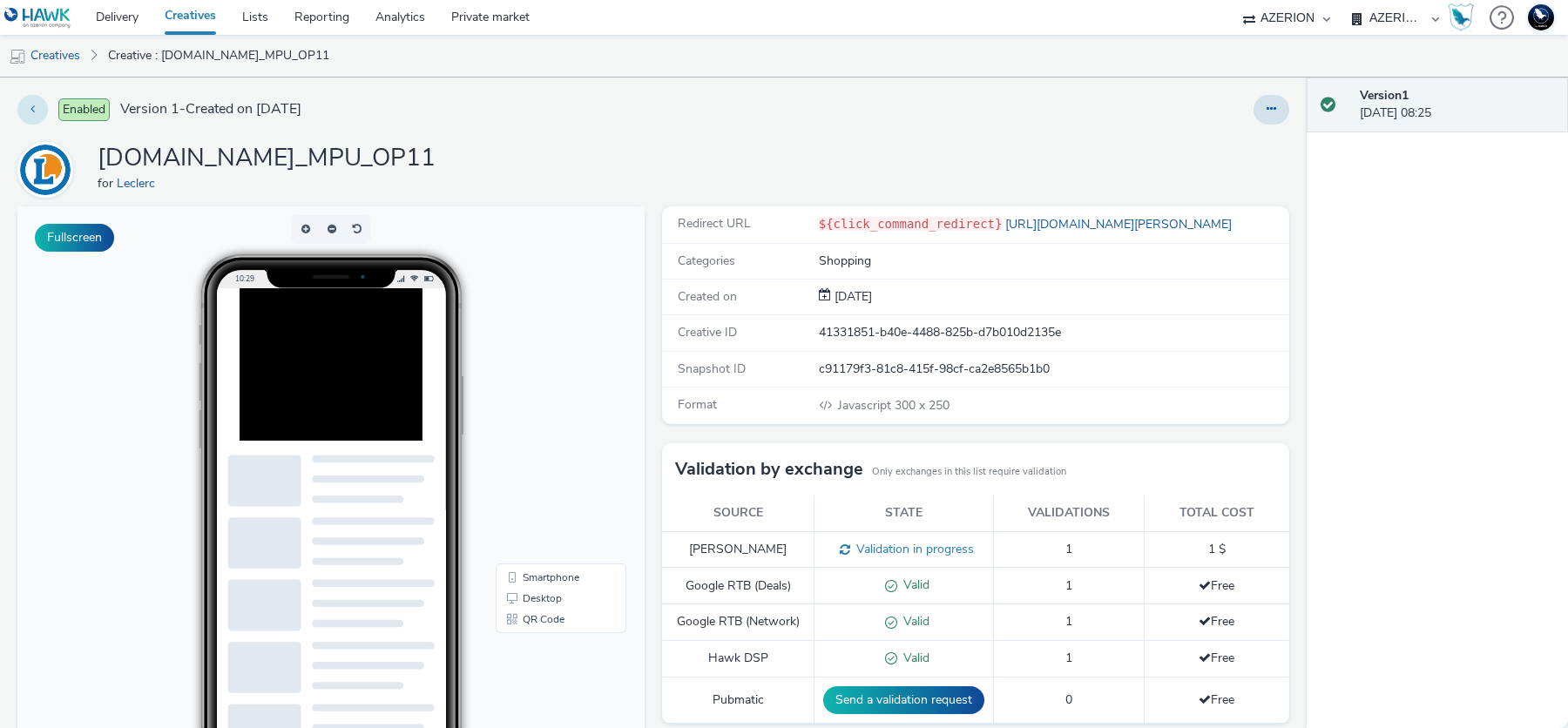
click at [36, 115] on button at bounding box center [33, 110] width 31 height 30
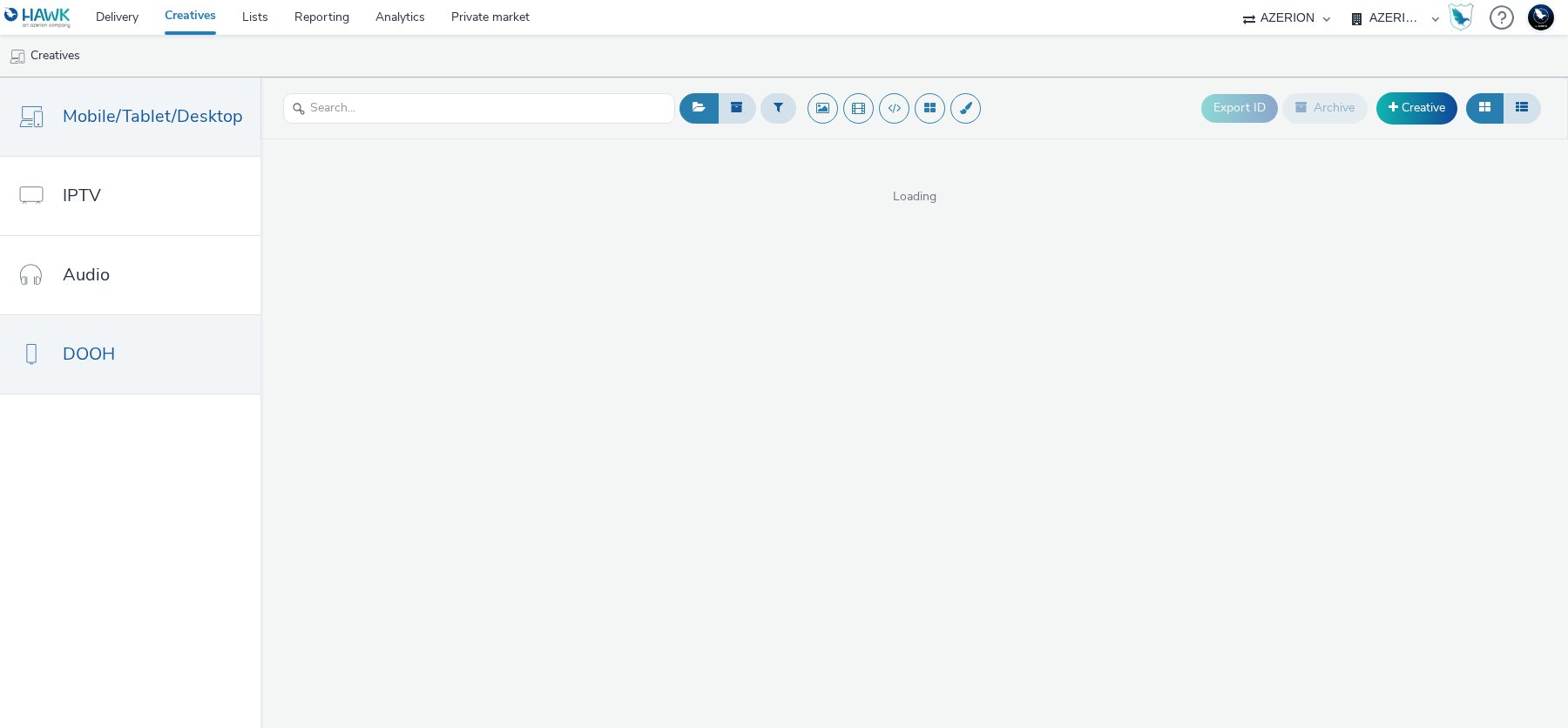
click at [143, 363] on link "DOOH" at bounding box center [130, 354] width 261 height 79
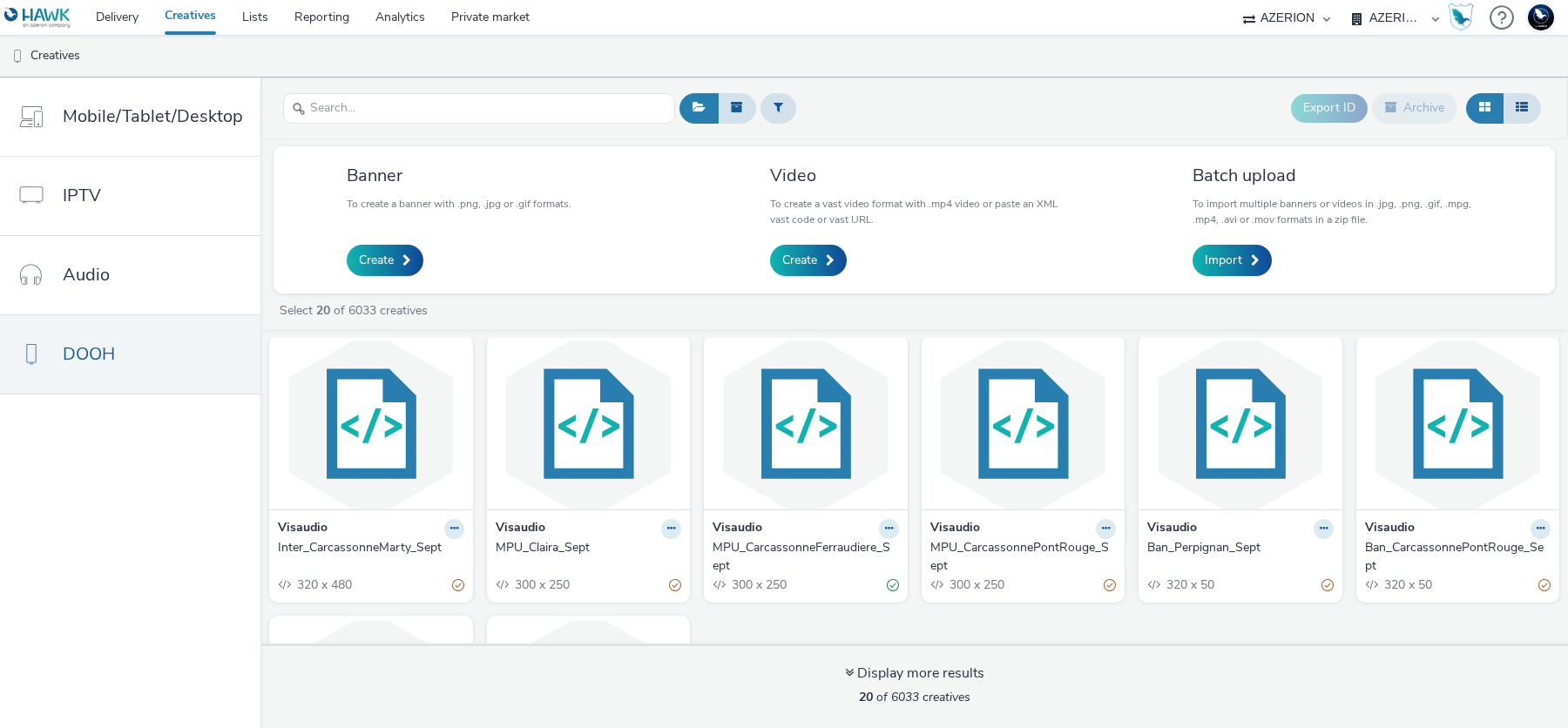
scroll to position [598, 0]
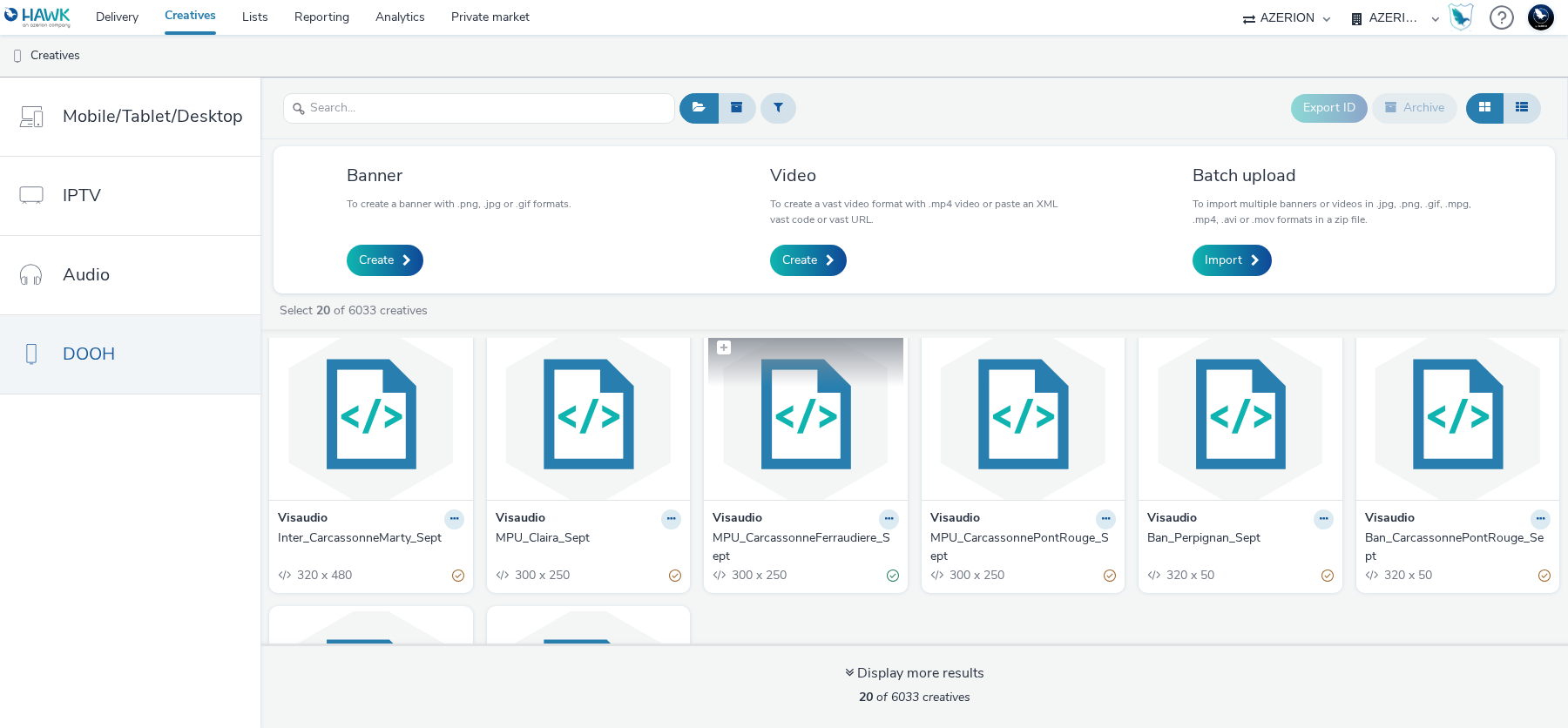
click at [762, 437] on img at bounding box center [805, 415] width 195 height 170
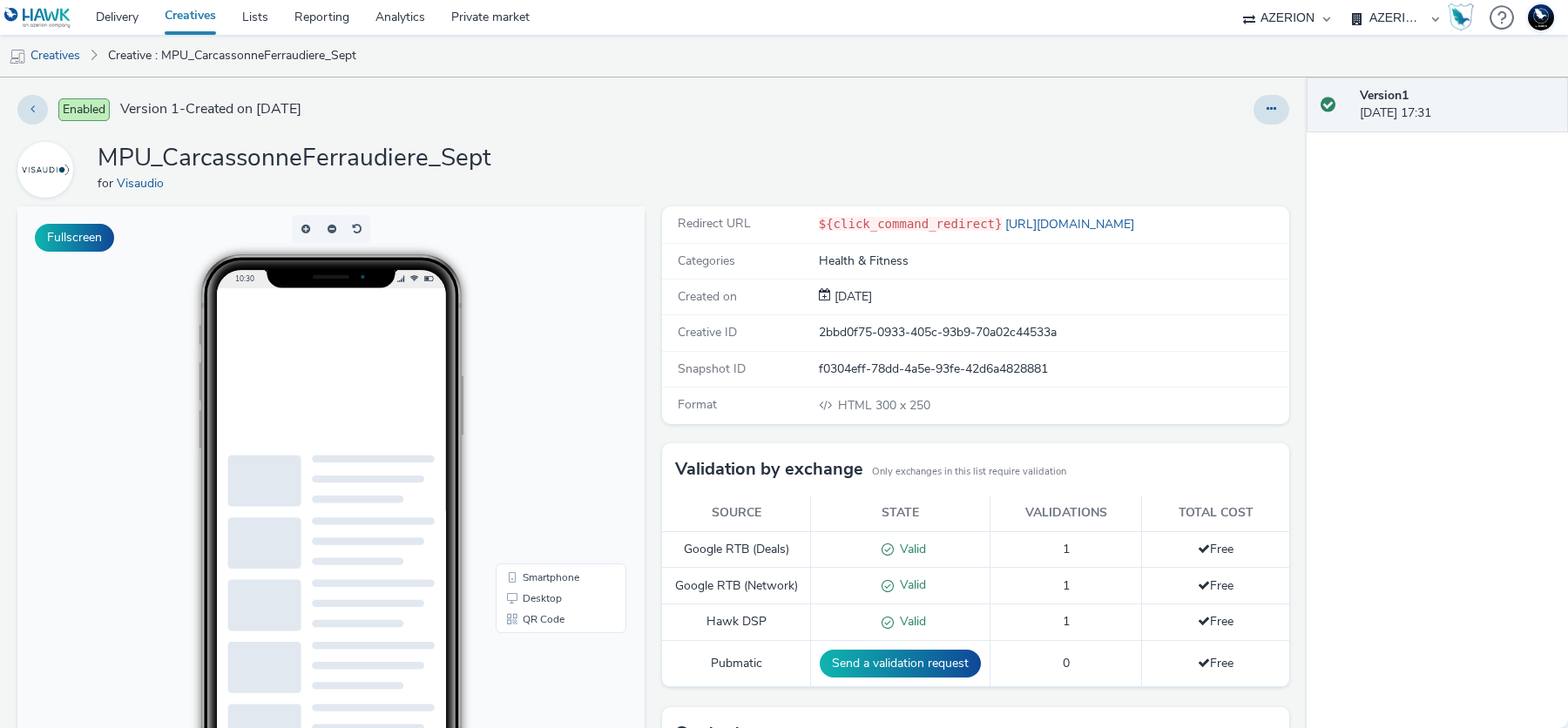
click at [187, 20] on link "Creatives" at bounding box center [190, 17] width 78 height 35
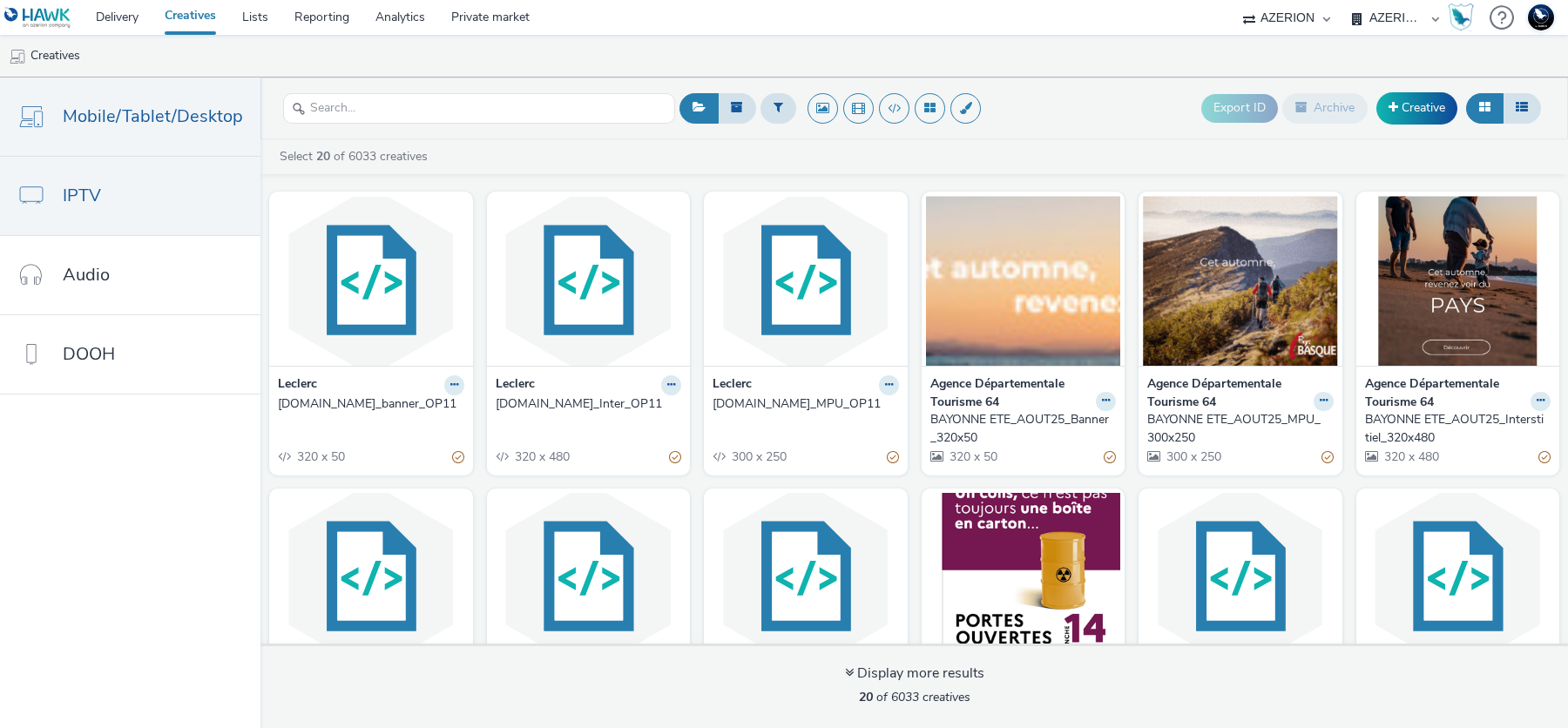
click at [130, 225] on link "IPTV" at bounding box center [130, 196] width 261 height 79
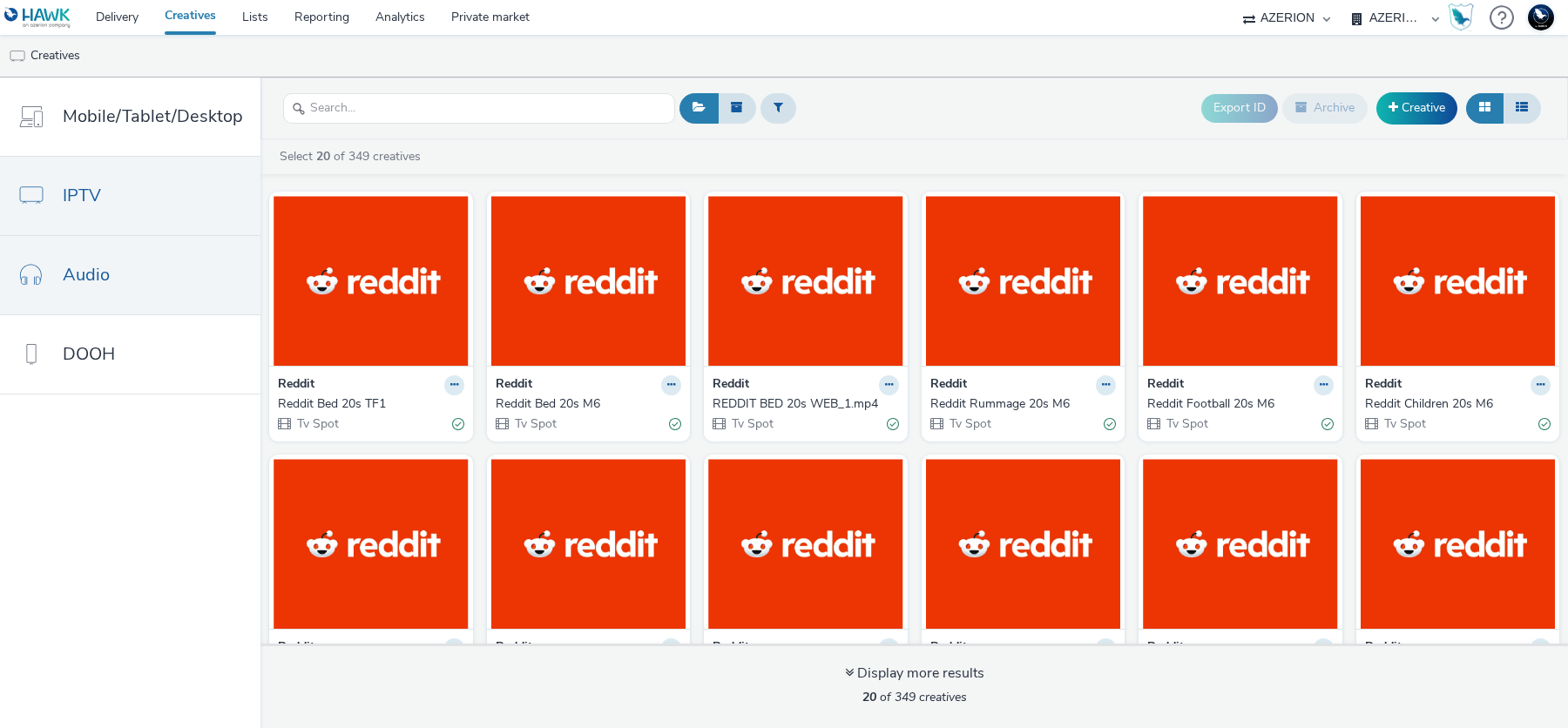
click at [128, 263] on link "Audio" at bounding box center [130, 276] width 261 height 79
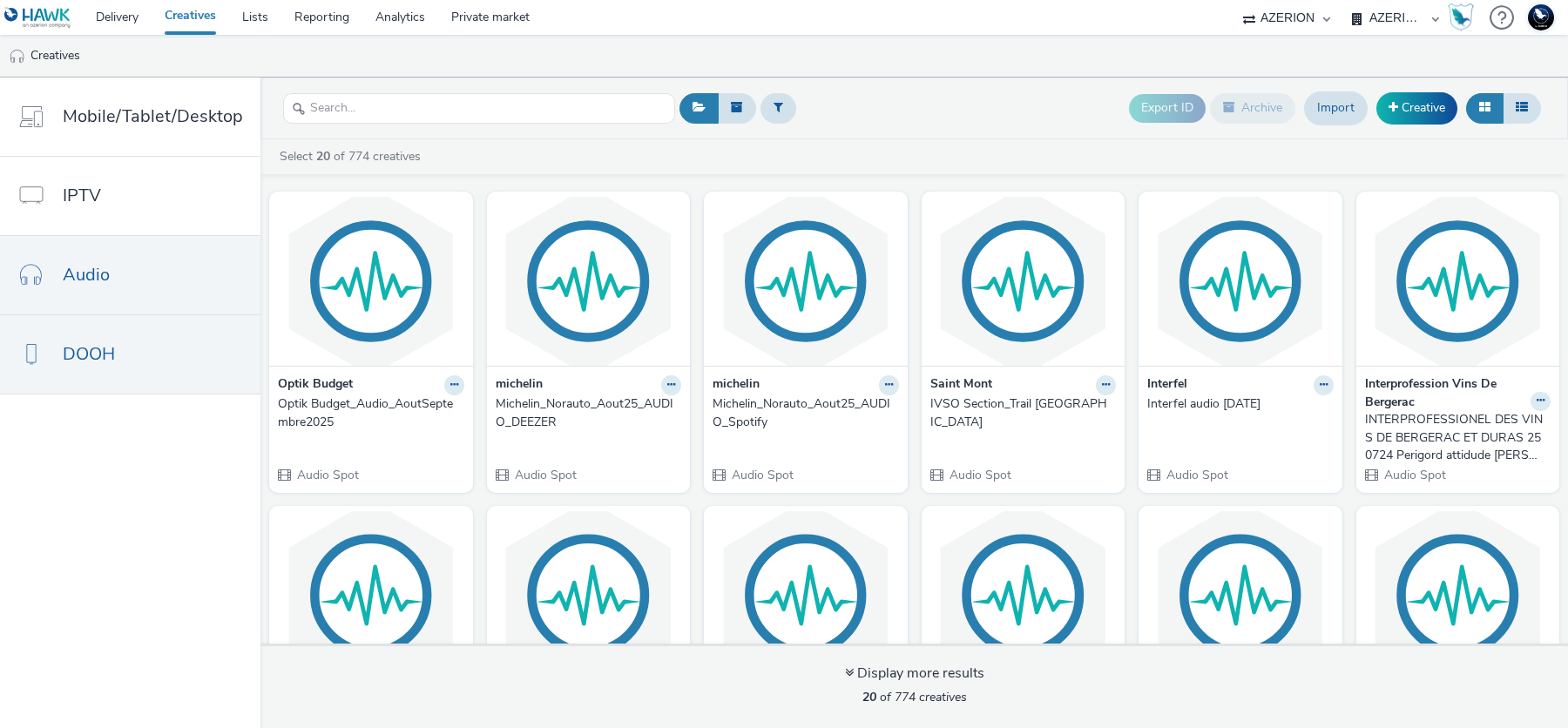
click at [142, 344] on link "DOOH" at bounding box center [130, 354] width 261 height 79
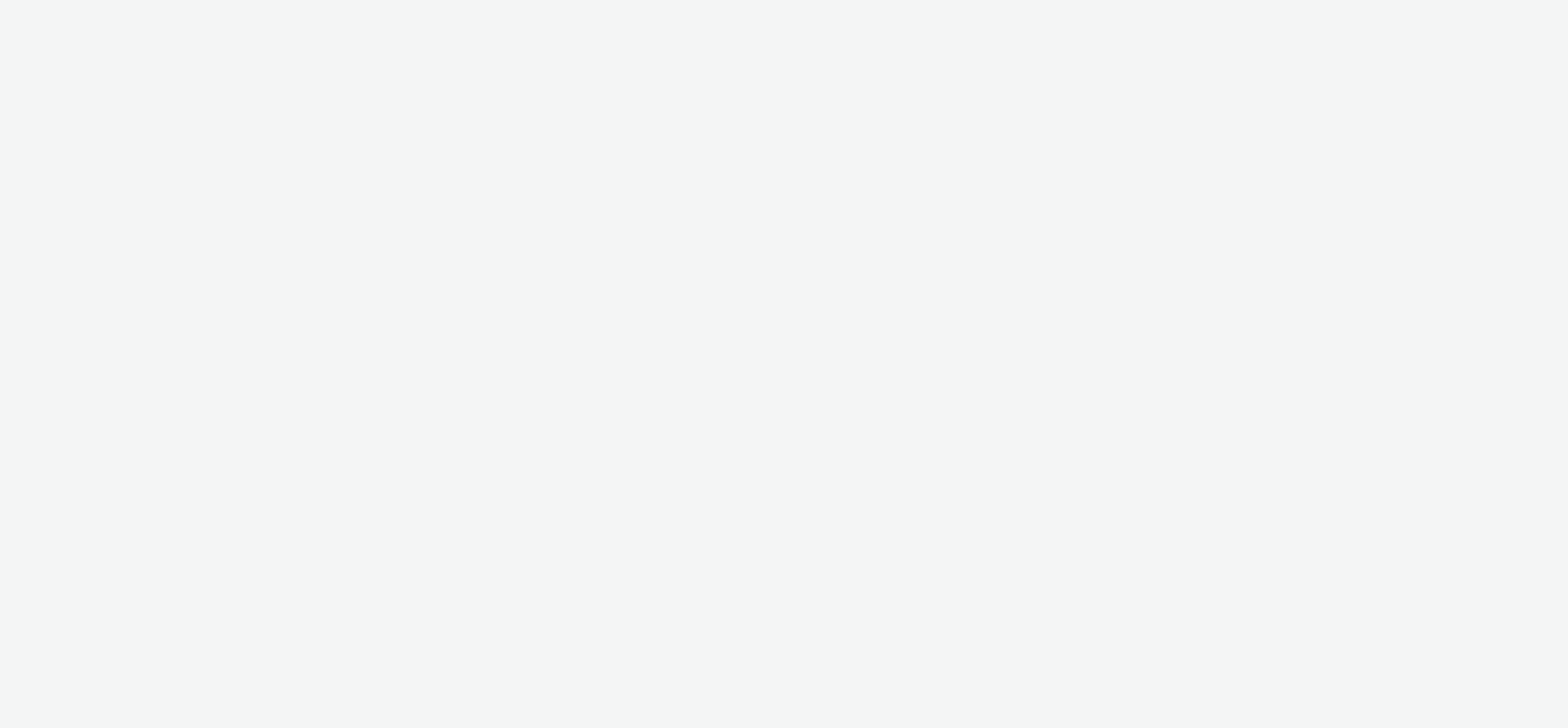
select select "ac009755-aa48-4799-8050-7a339a378eb8"
select select "79162ed7-0017-4339-93b0-3399b708648f"
